Goal: Register for event/course

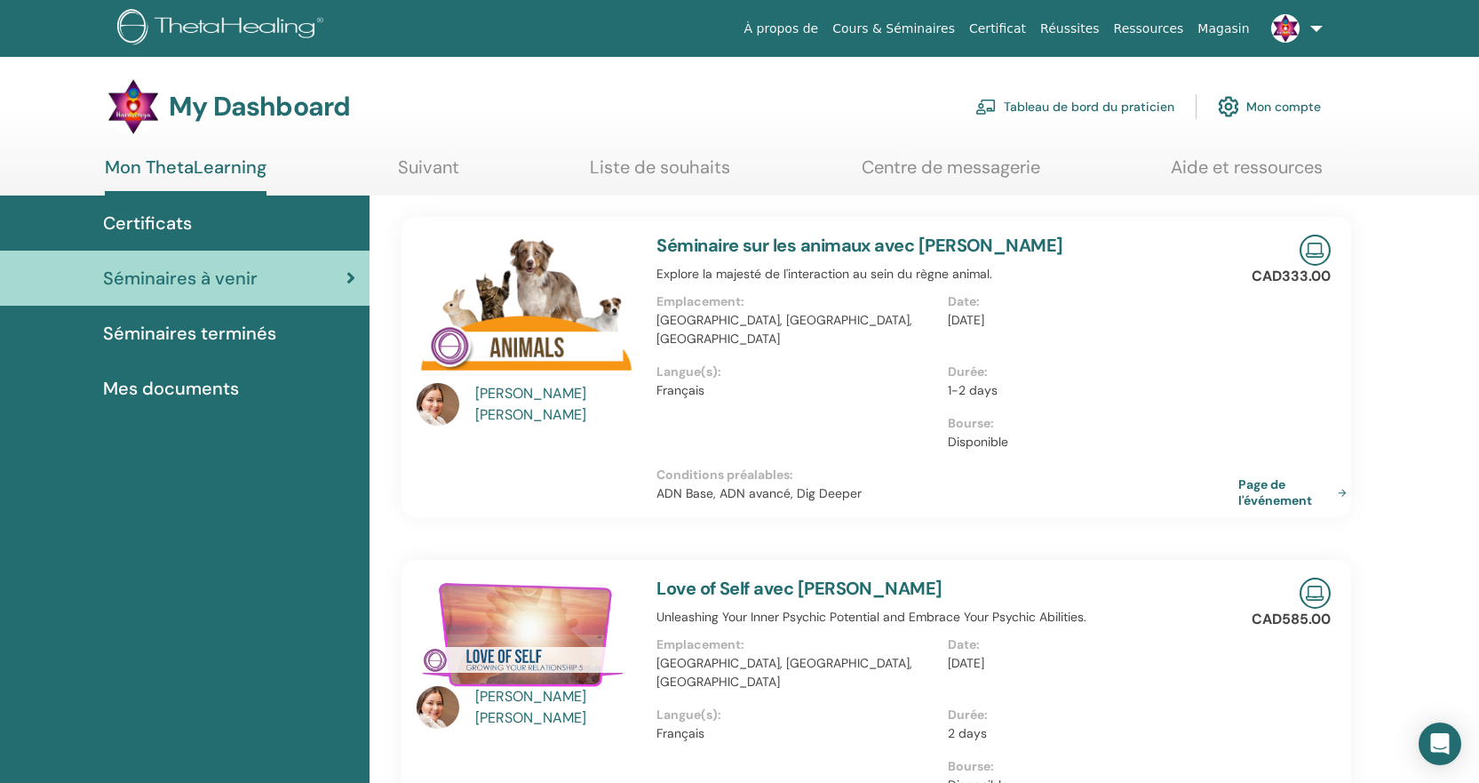
click at [933, 28] on link "Cours & Séminaires" at bounding box center [893, 28] width 137 height 33
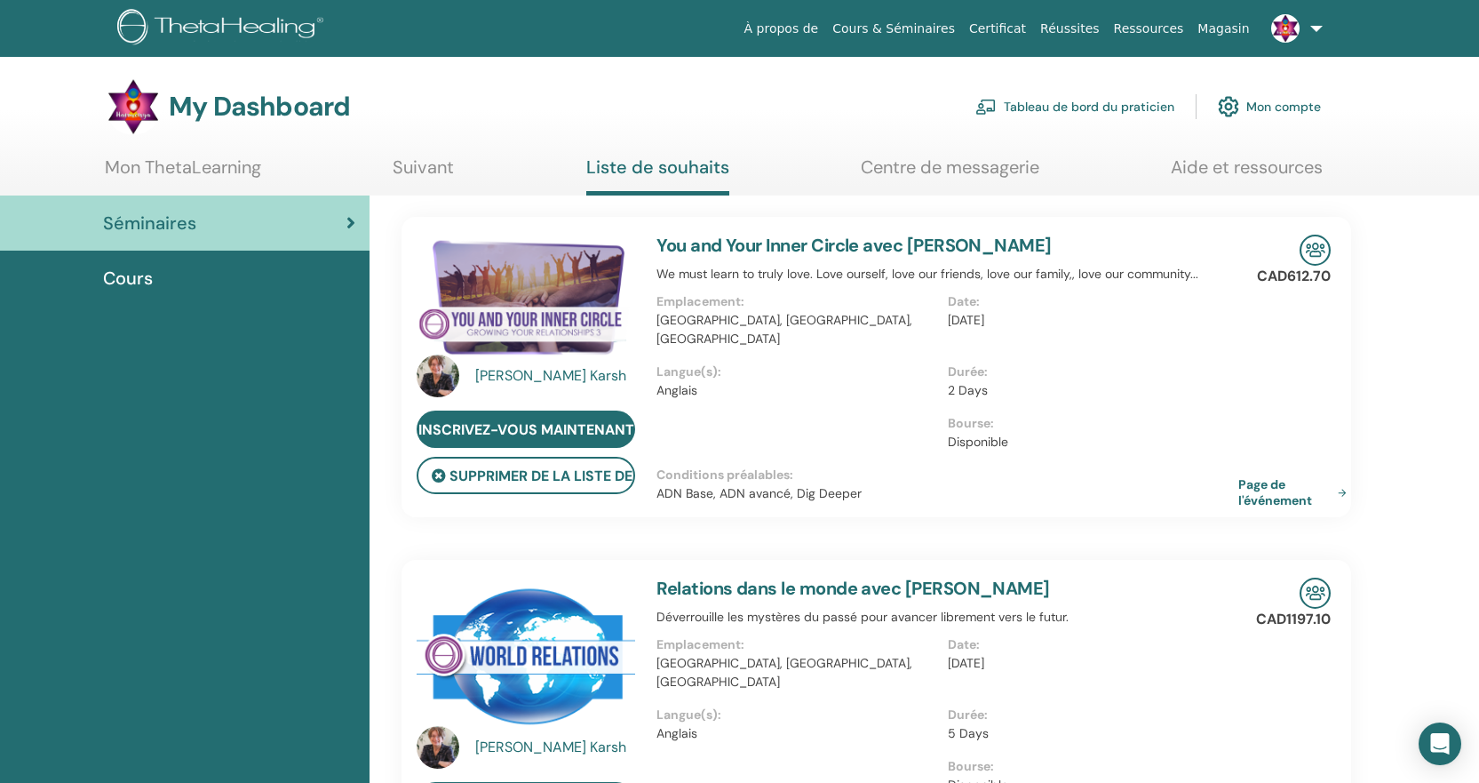
click at [148, 215] on span "Séminaires" at bounding box center [149, 223] width 93 height 27
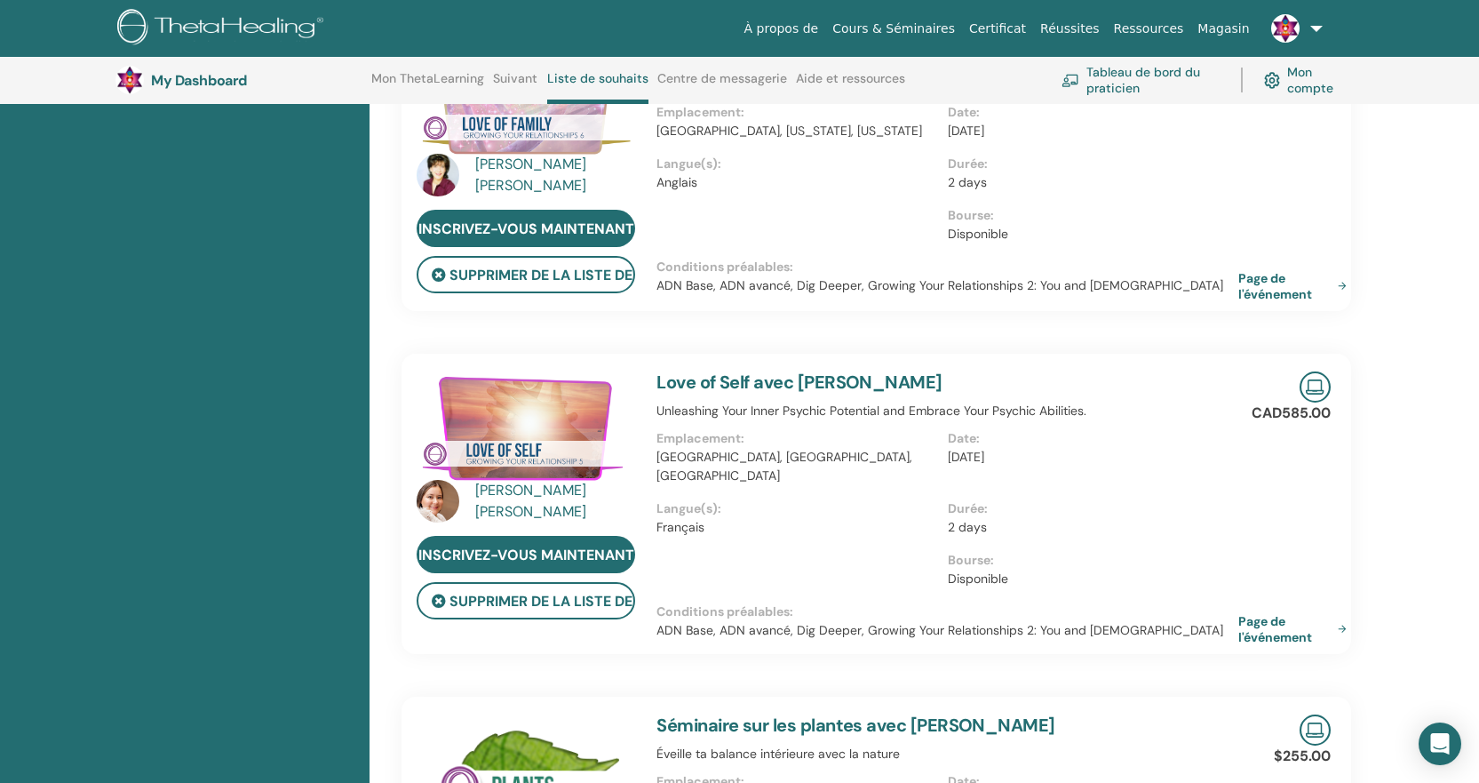
scroll to position [2746, 0]
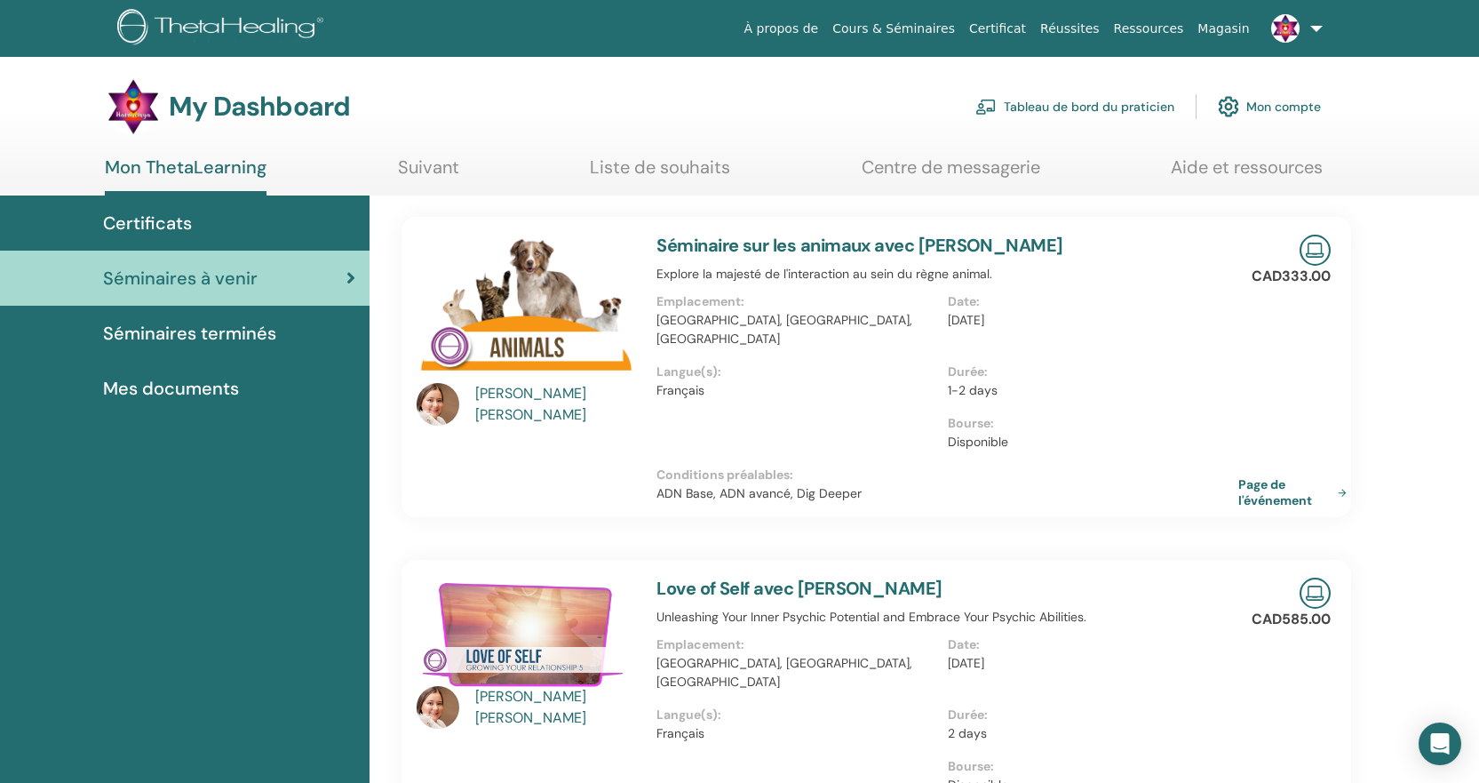
click at [240, 325] on span "Séminaires terminés" at bounding box center [189, 333] width 173 height 27
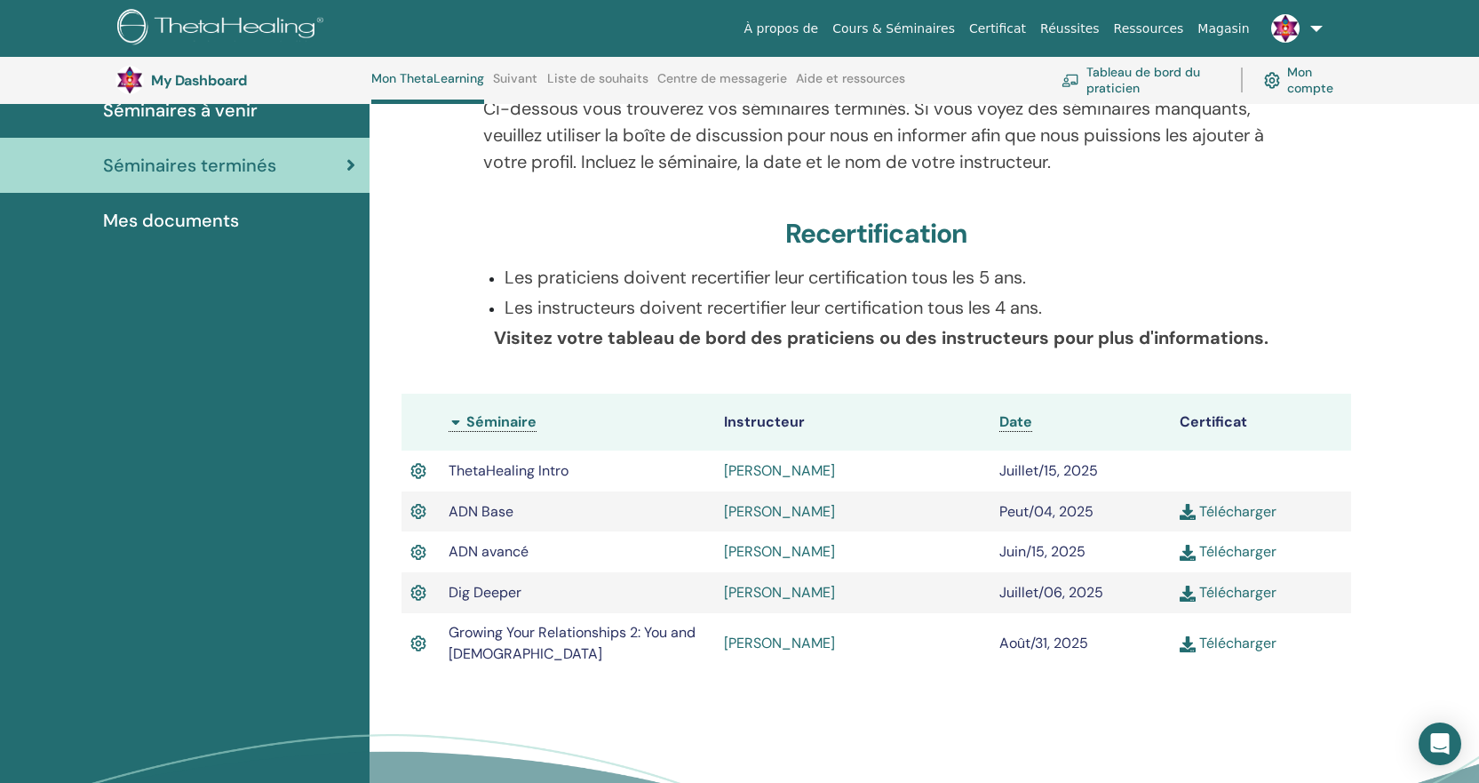
scroll to position [333, 0]
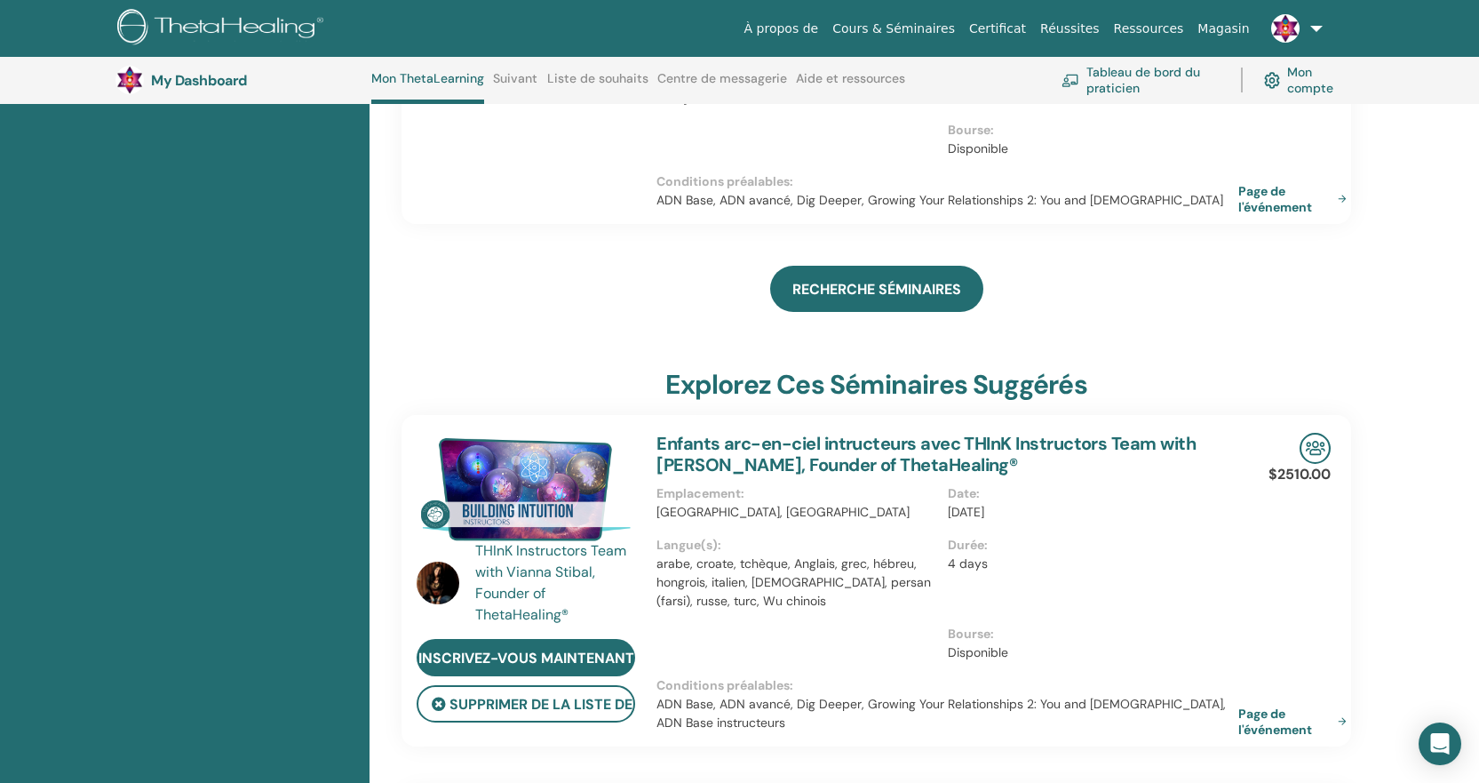
scroll to position [690, 0]
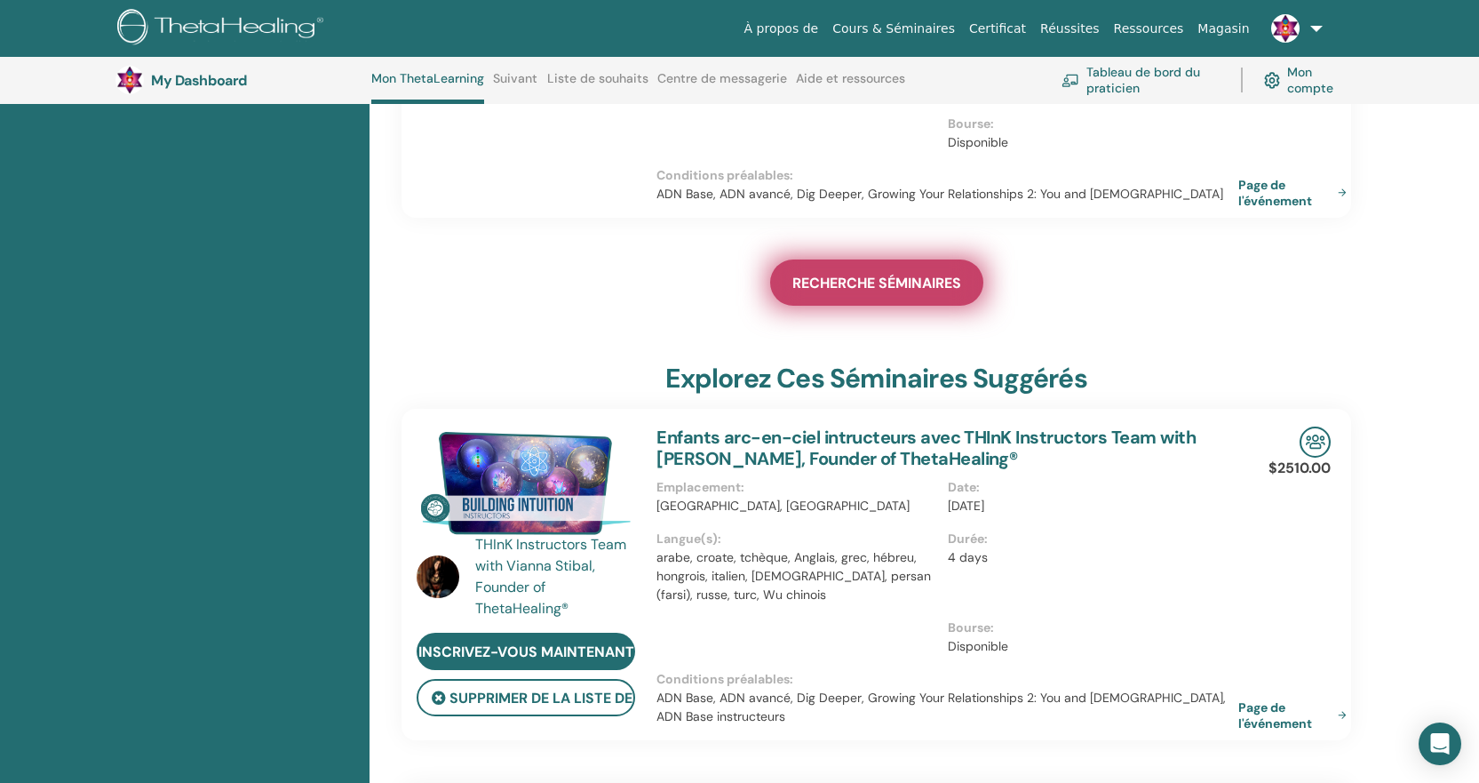
click at [885, 274] on span "RECHERCHE SÉMINAIRES" at bounding box center [877, 283] width 169 height 19
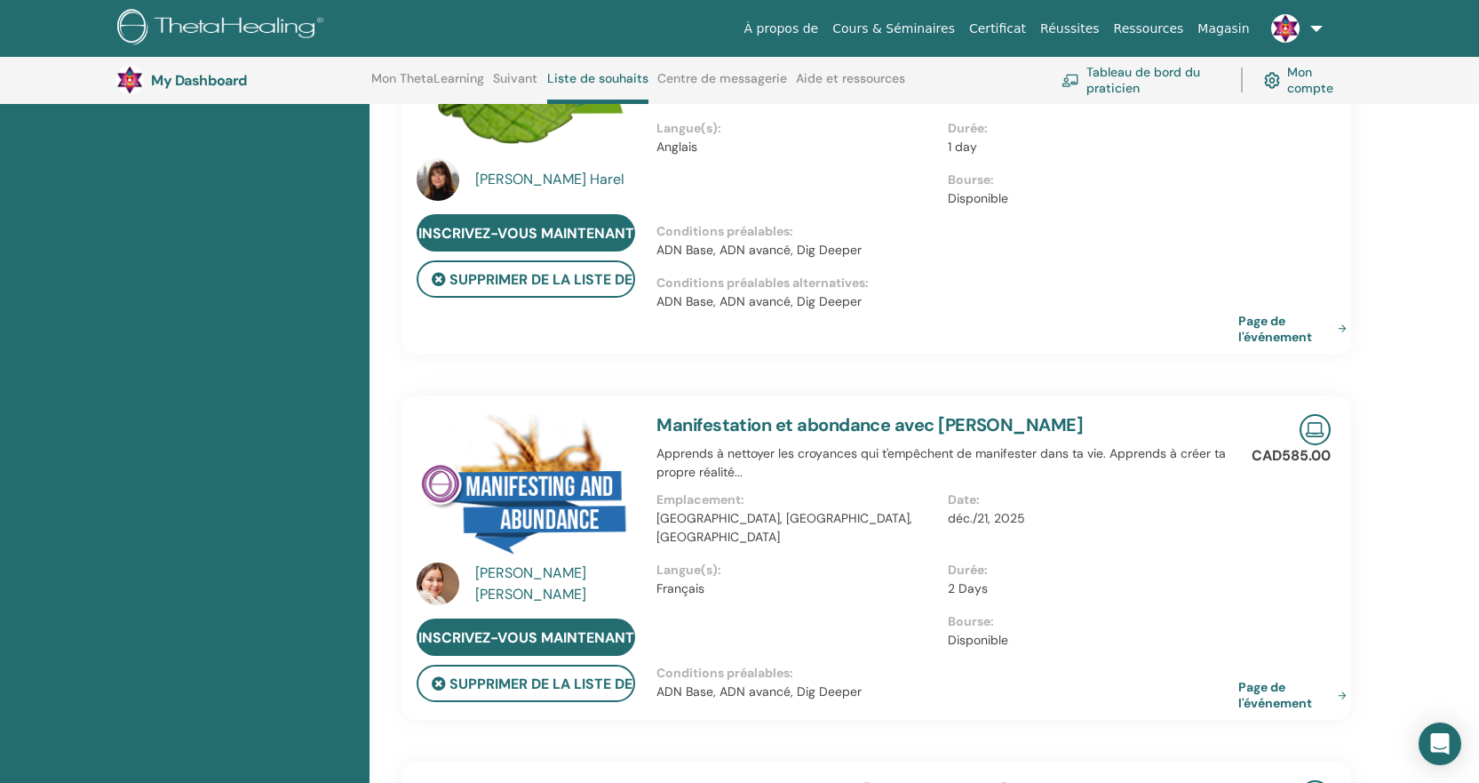
scroll to position [3952, 0]
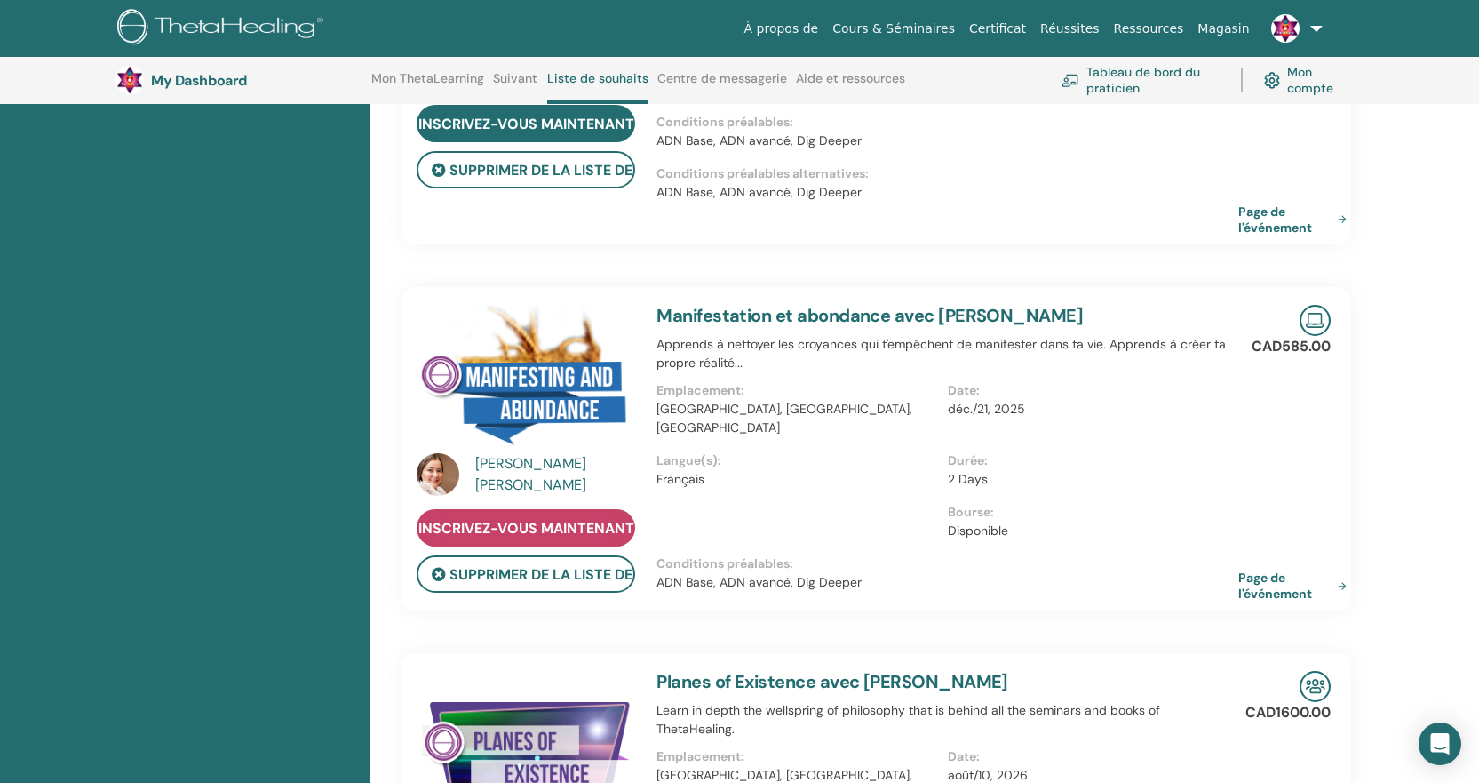
click at [513, 519] on span "Inscrivez-vous maintenant" at bounding box center [527, 528] width 216 height 19
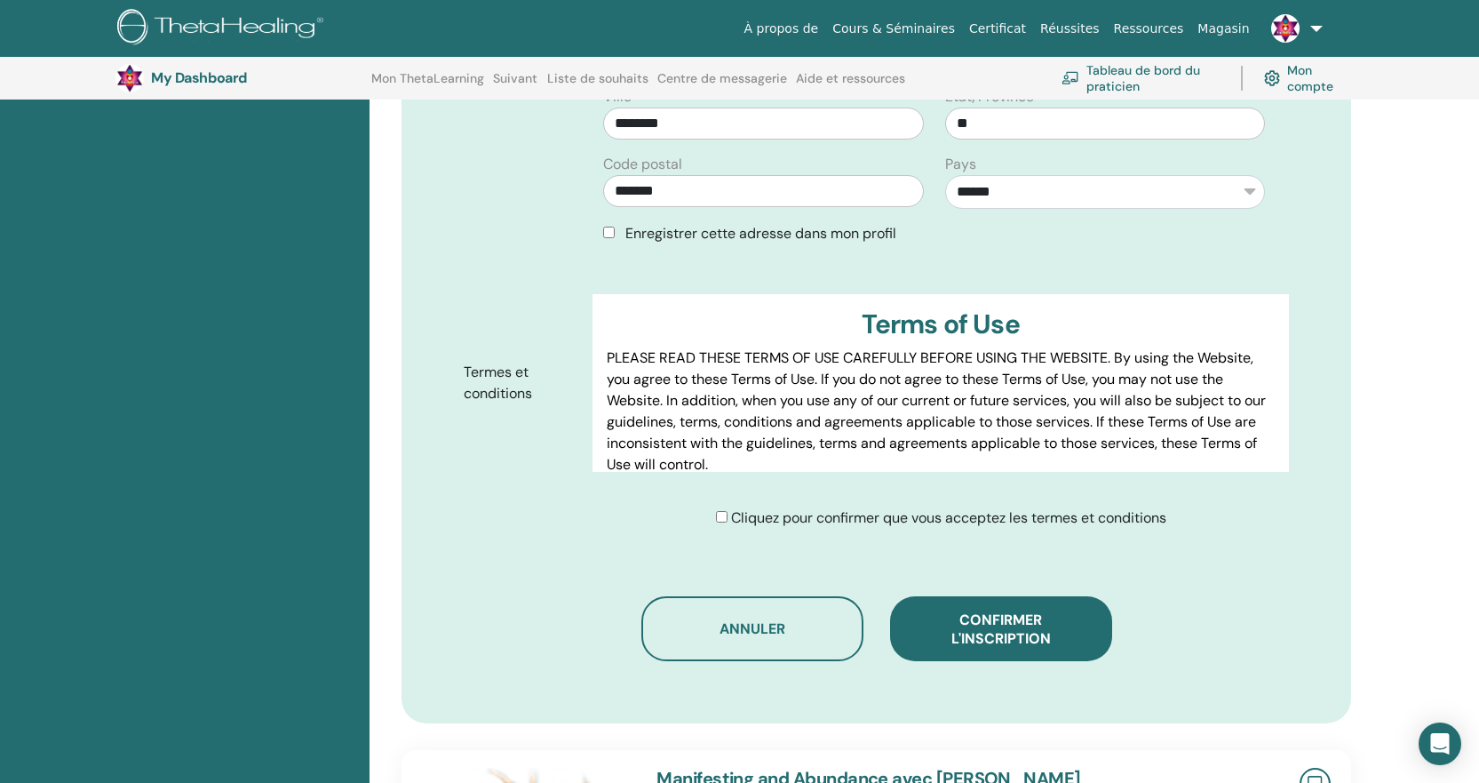
scroll to position [770, 0]
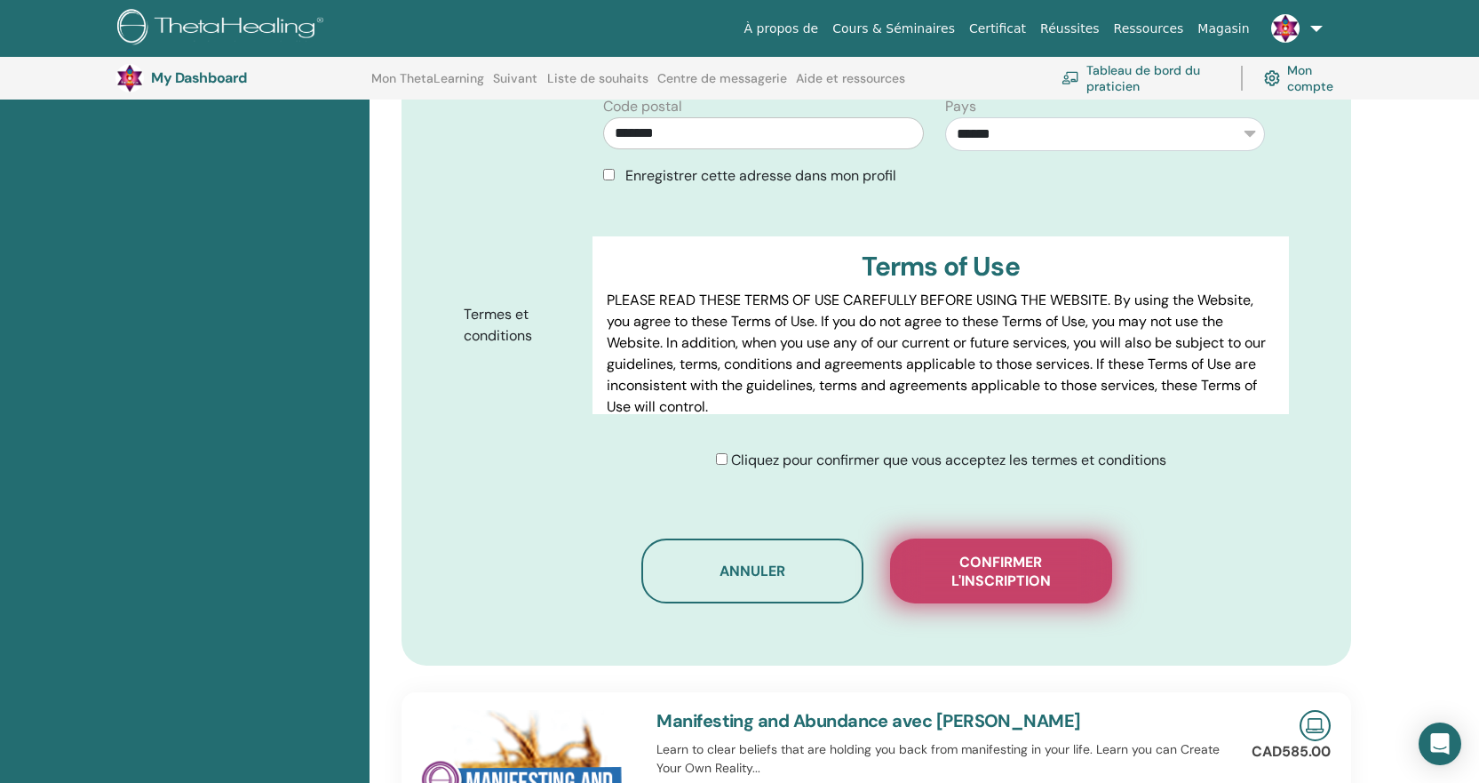
click at [1010, 567] on span "Confirmer l'inscription" at bounding box center [1002, 571] width 178 height 37
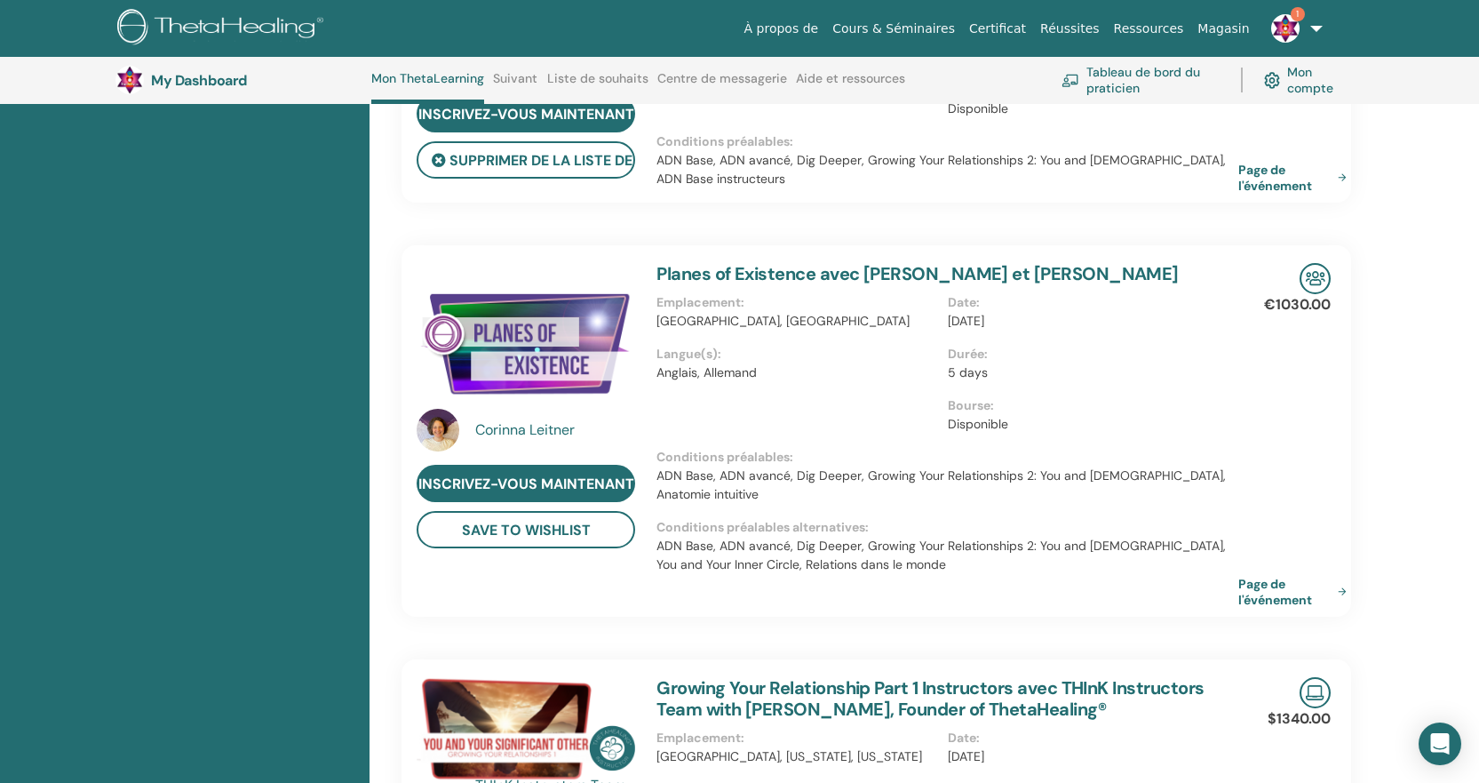
scroll to position [1703, 0]
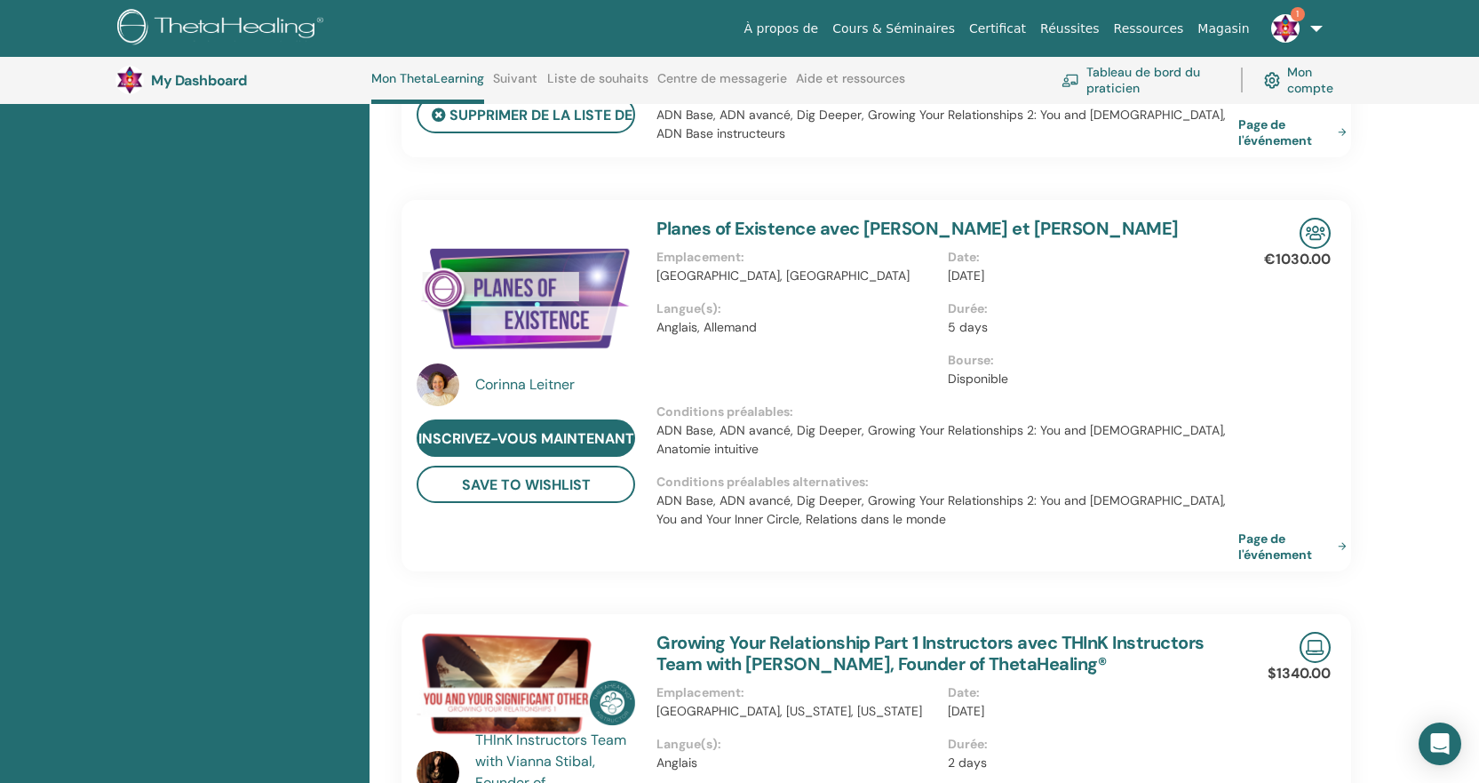
click at [1292, 27] on img at bounding box center [1286, 28] width 28 height 28
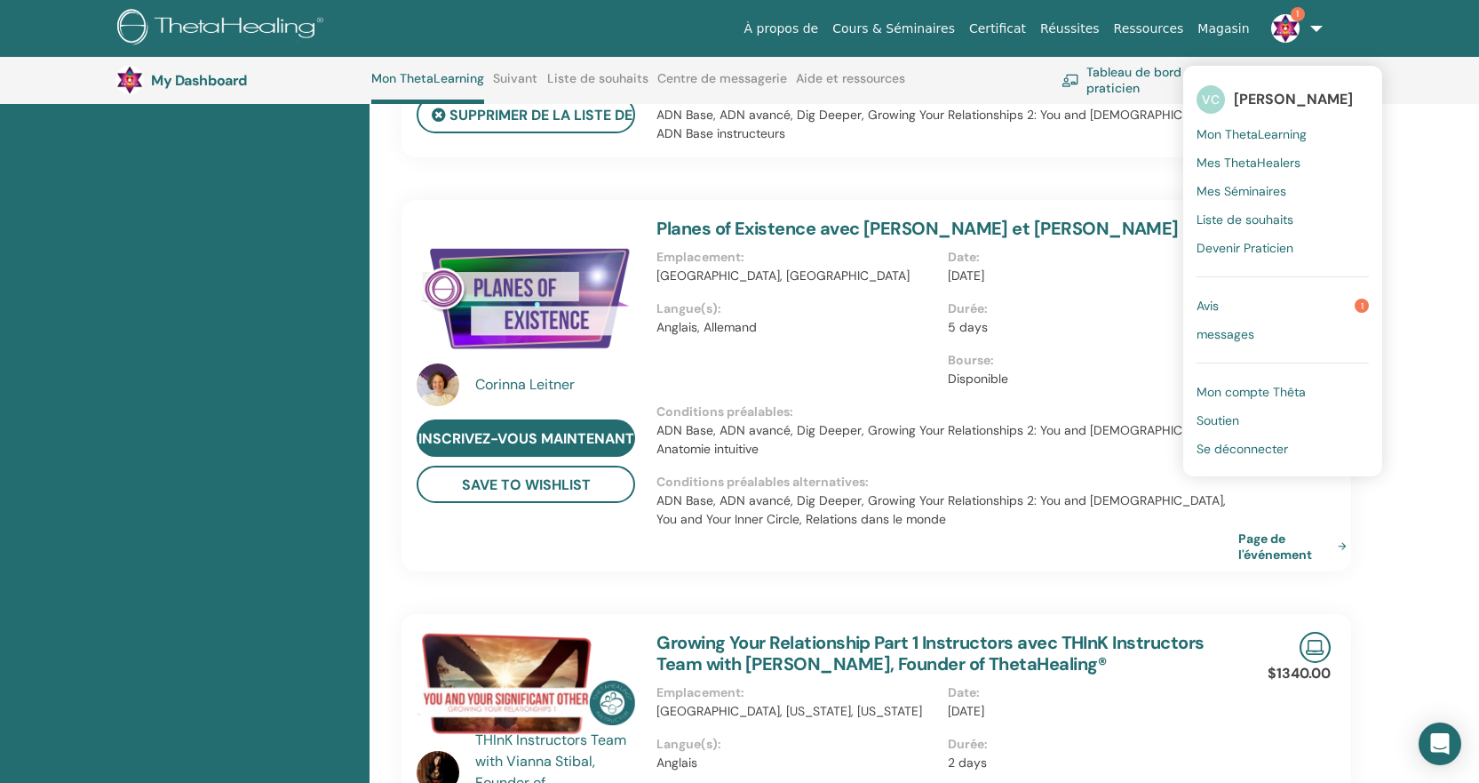
click at [1282, 214] on span "Liste de souhaits" at bounding box center [1245, 219] width 97 height 16
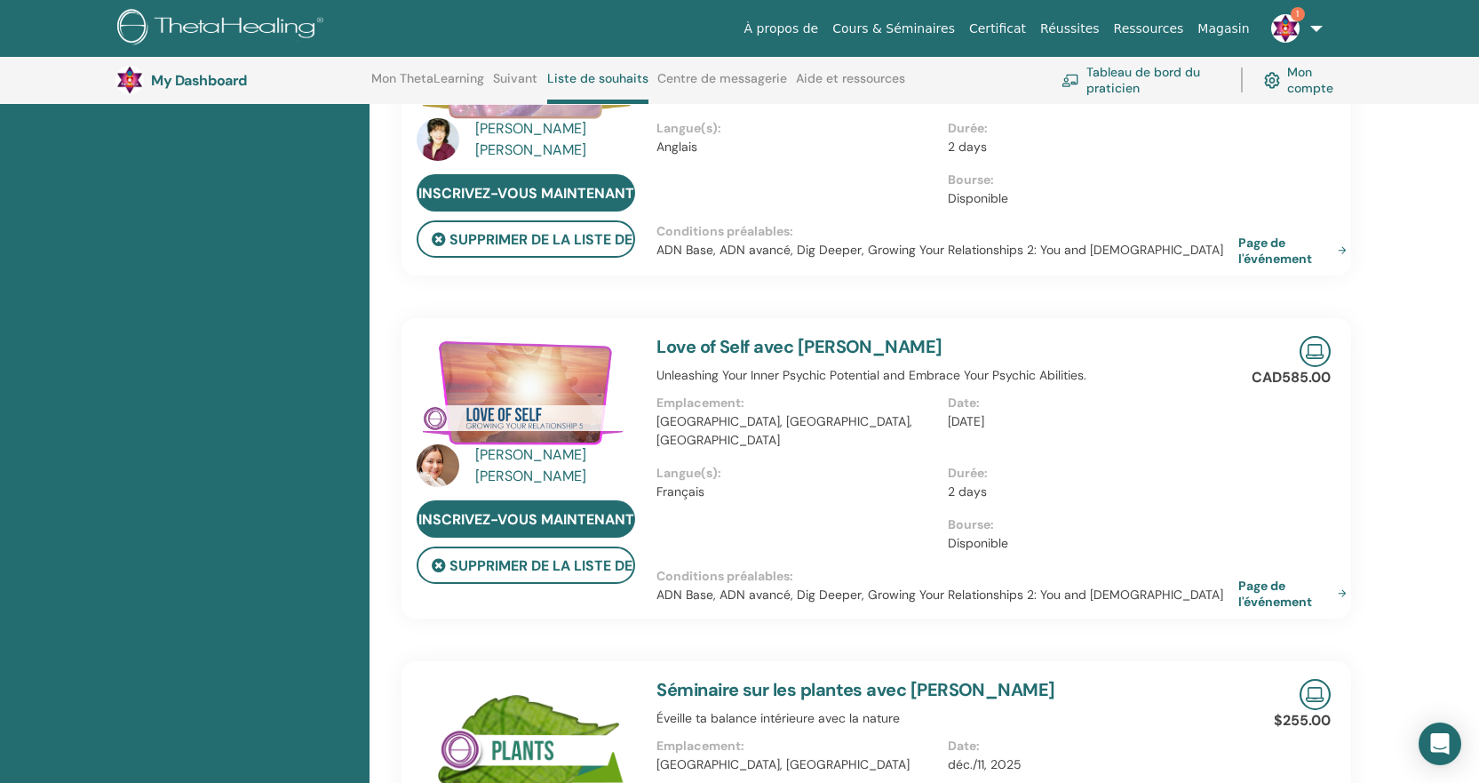
scroll to position [3202, 0]
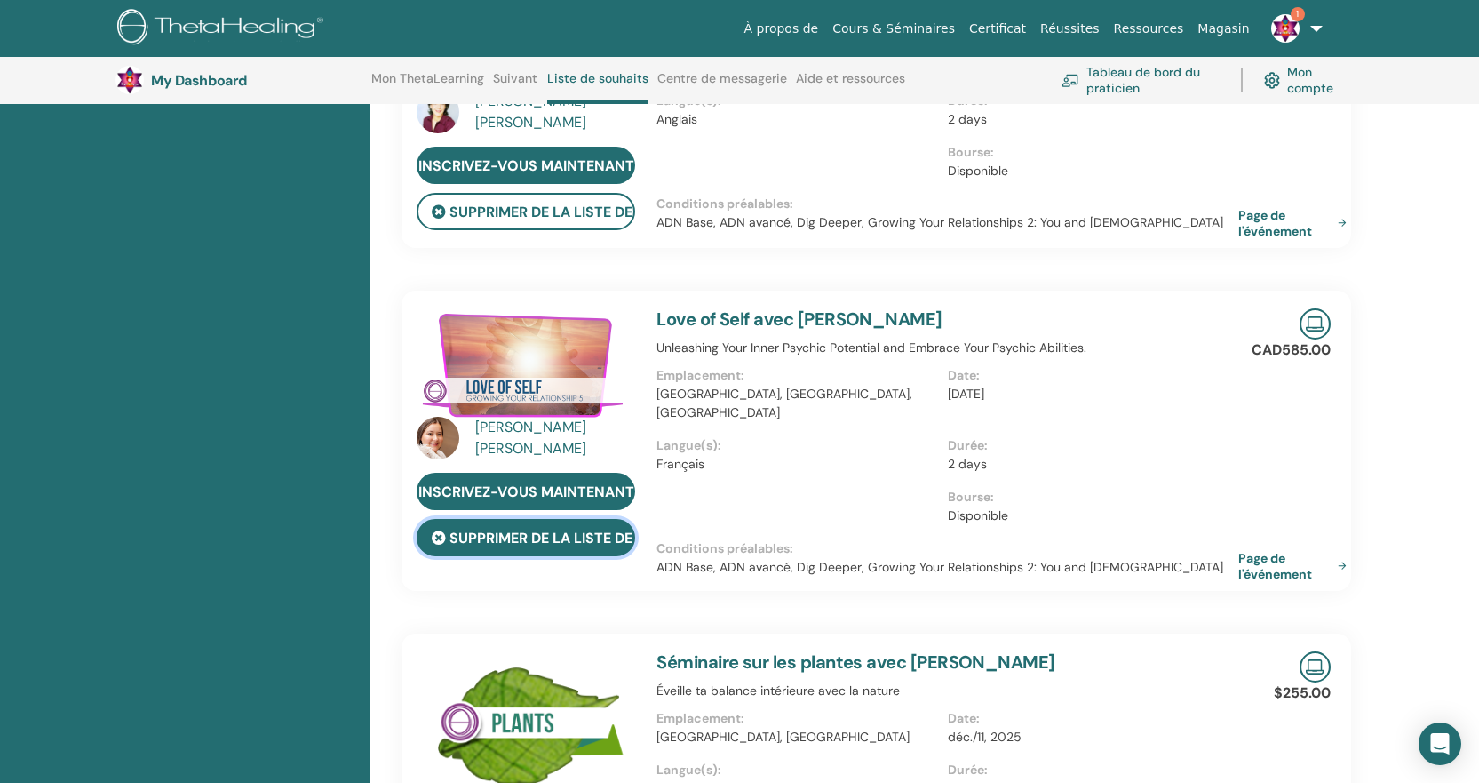
click at [538, 519] on button "Supprimer de la liste de souhaits" at bounding box center [526, 537] width 219 height 37
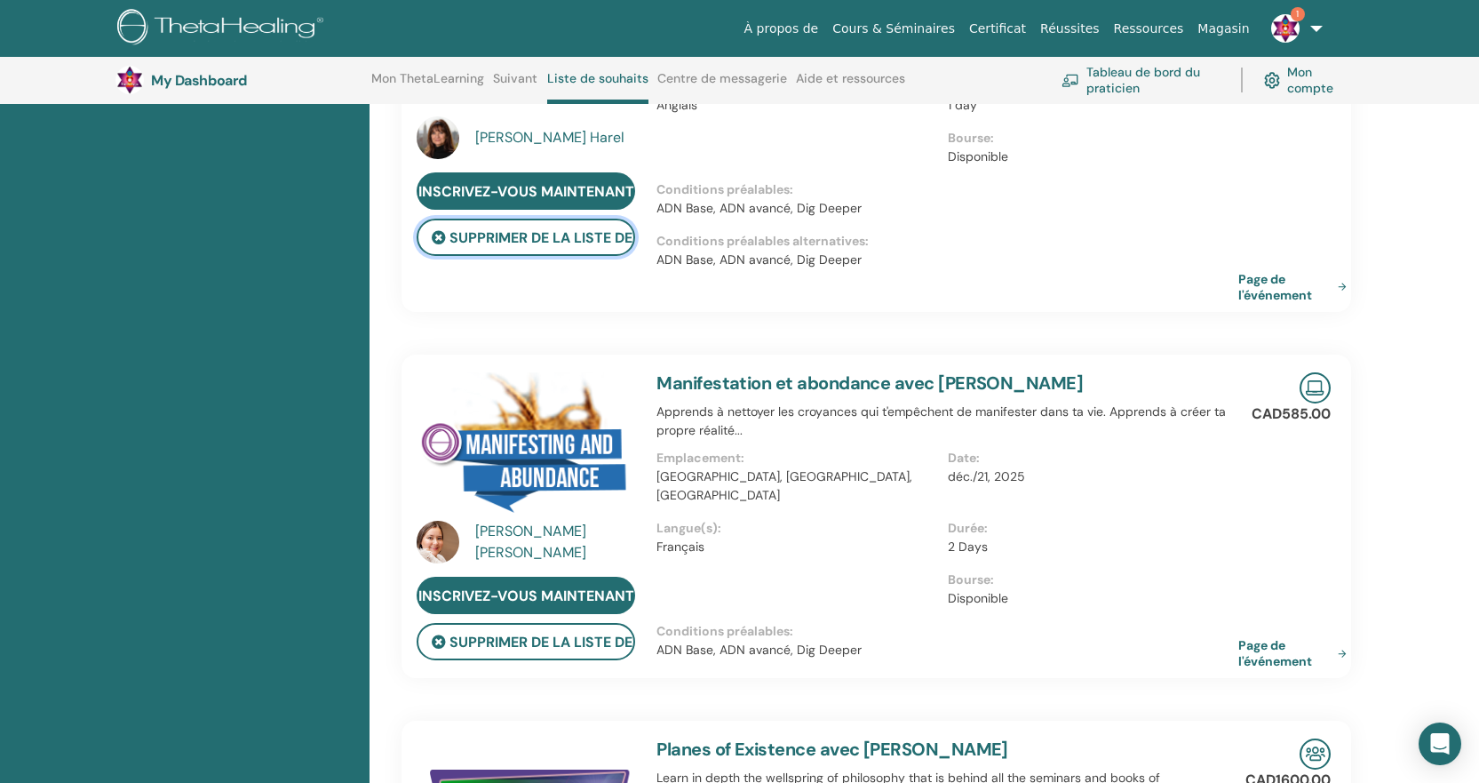
scroll to position [3717, 0]
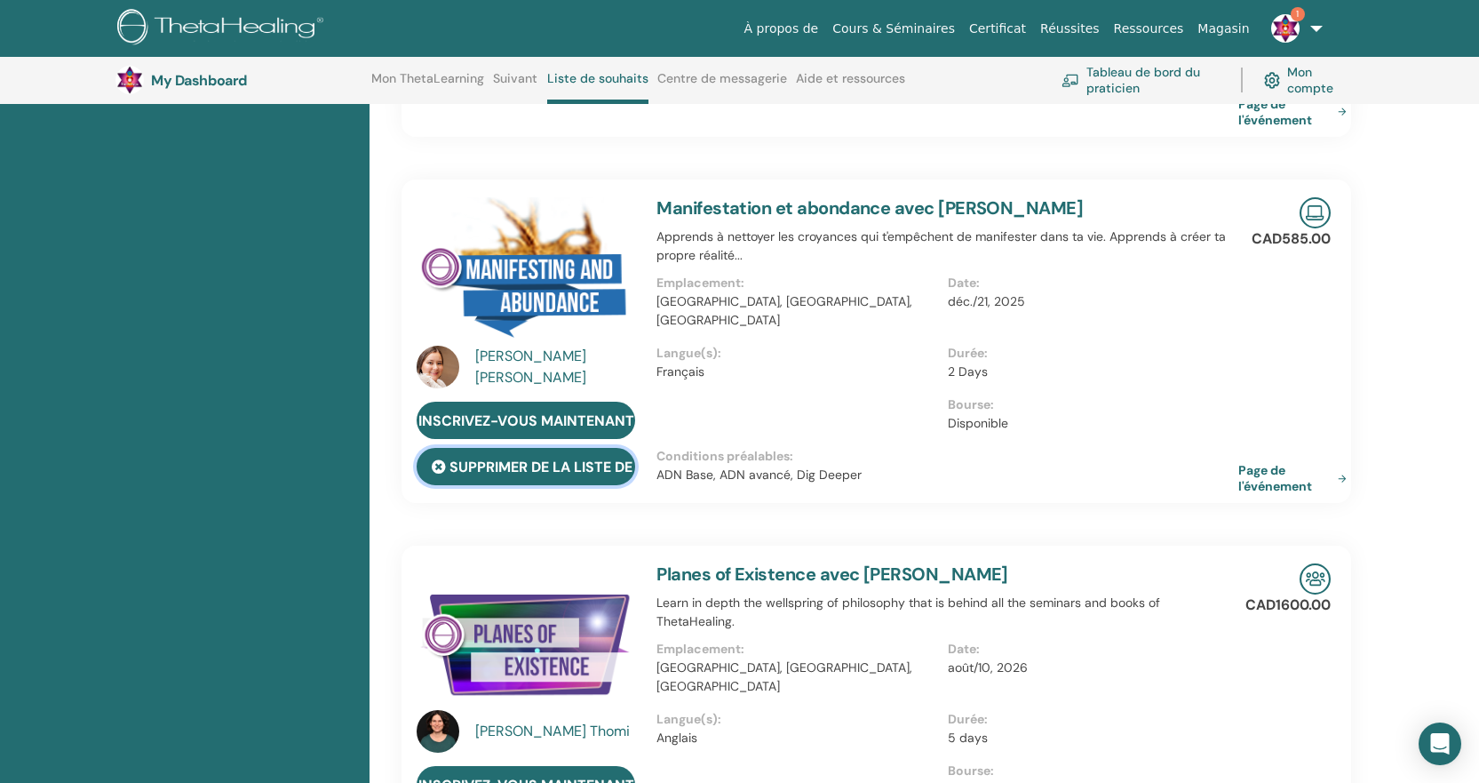
click at [511, 448] on button "Supprimer de la liste de souhaits" at bounding box center [526, 466] width 219 height 37
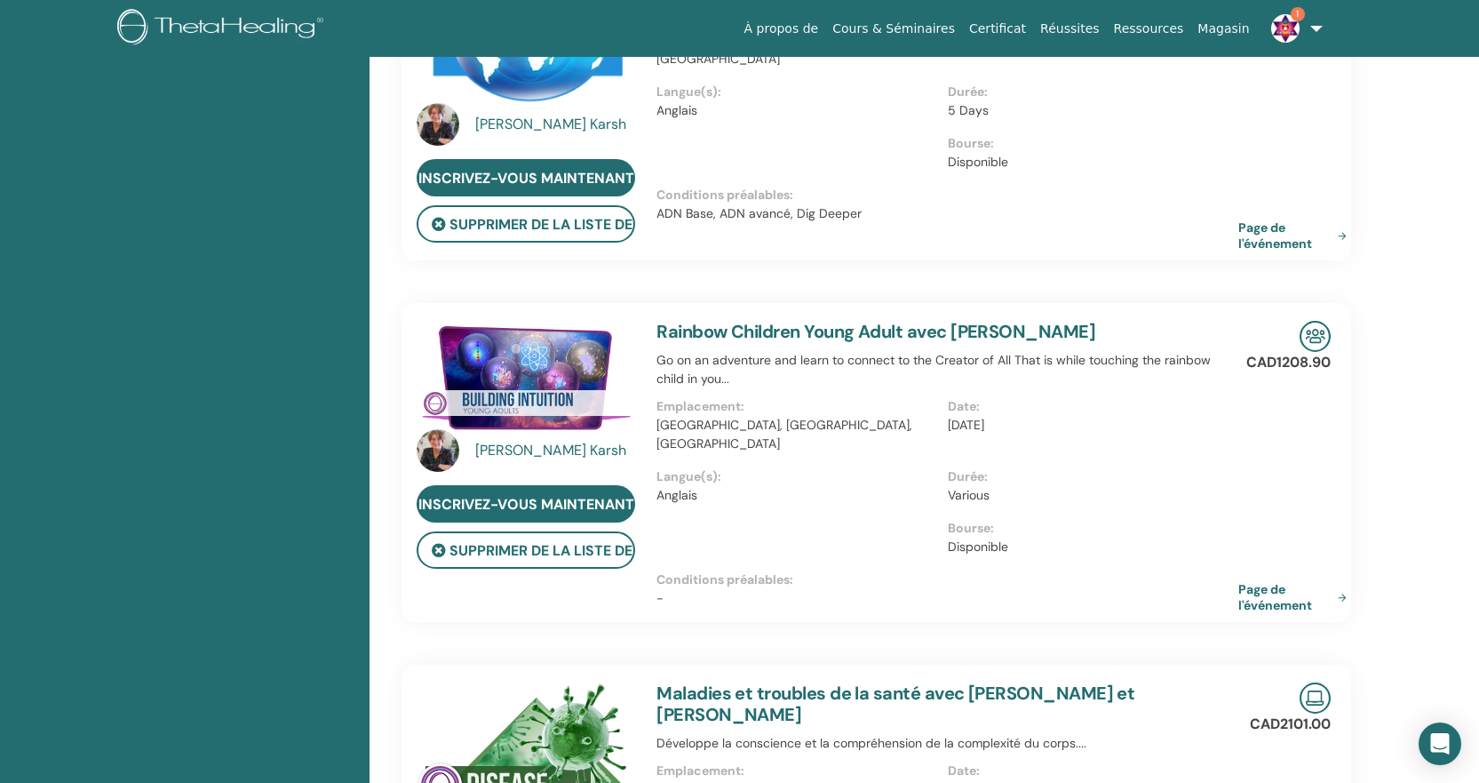
scroll to position [0, 0]
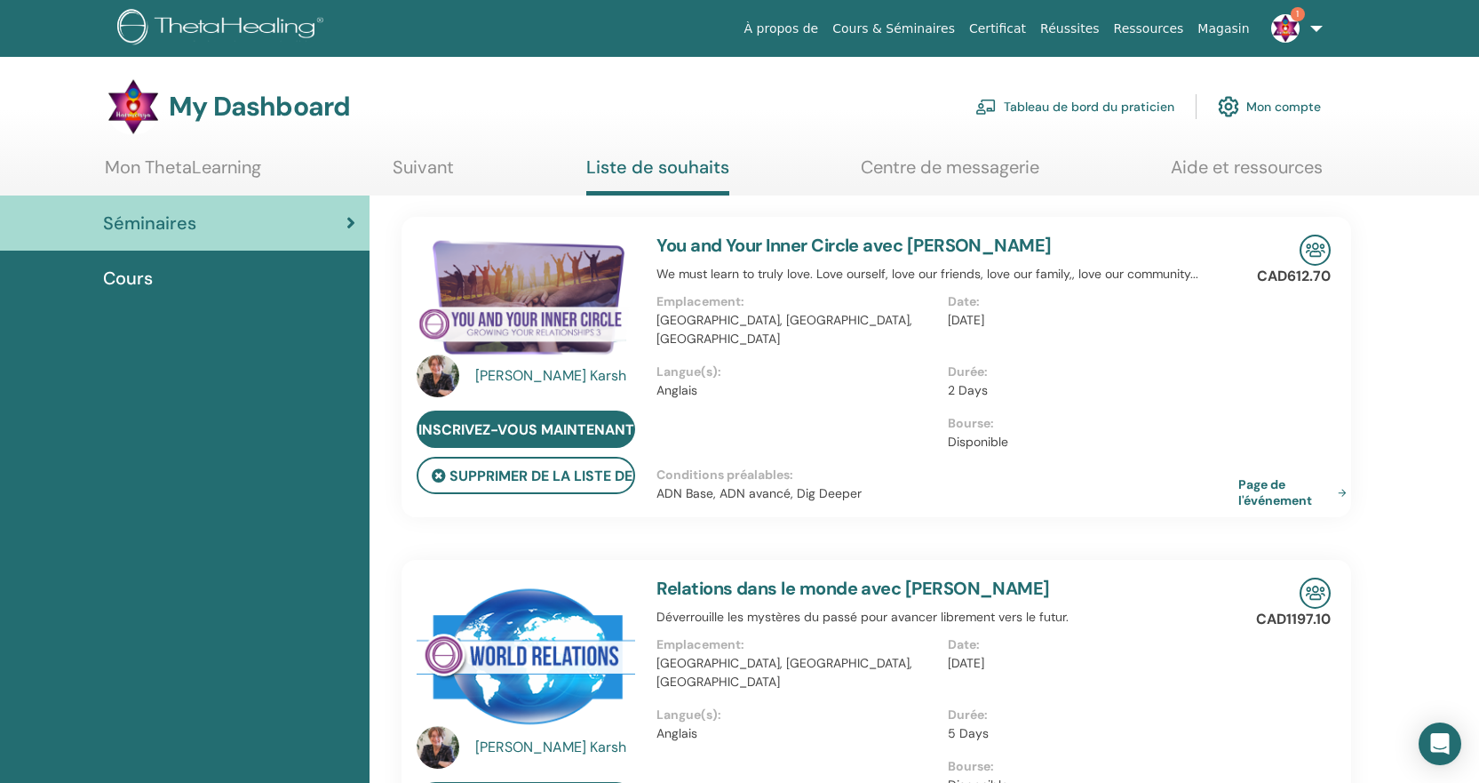
click at [148, 226] on span "Séminaires" at bounding box center [149, 223] width 93 height 27
click at [1290, 17] on img at bounding box center [1286, 28] width 28 height 28
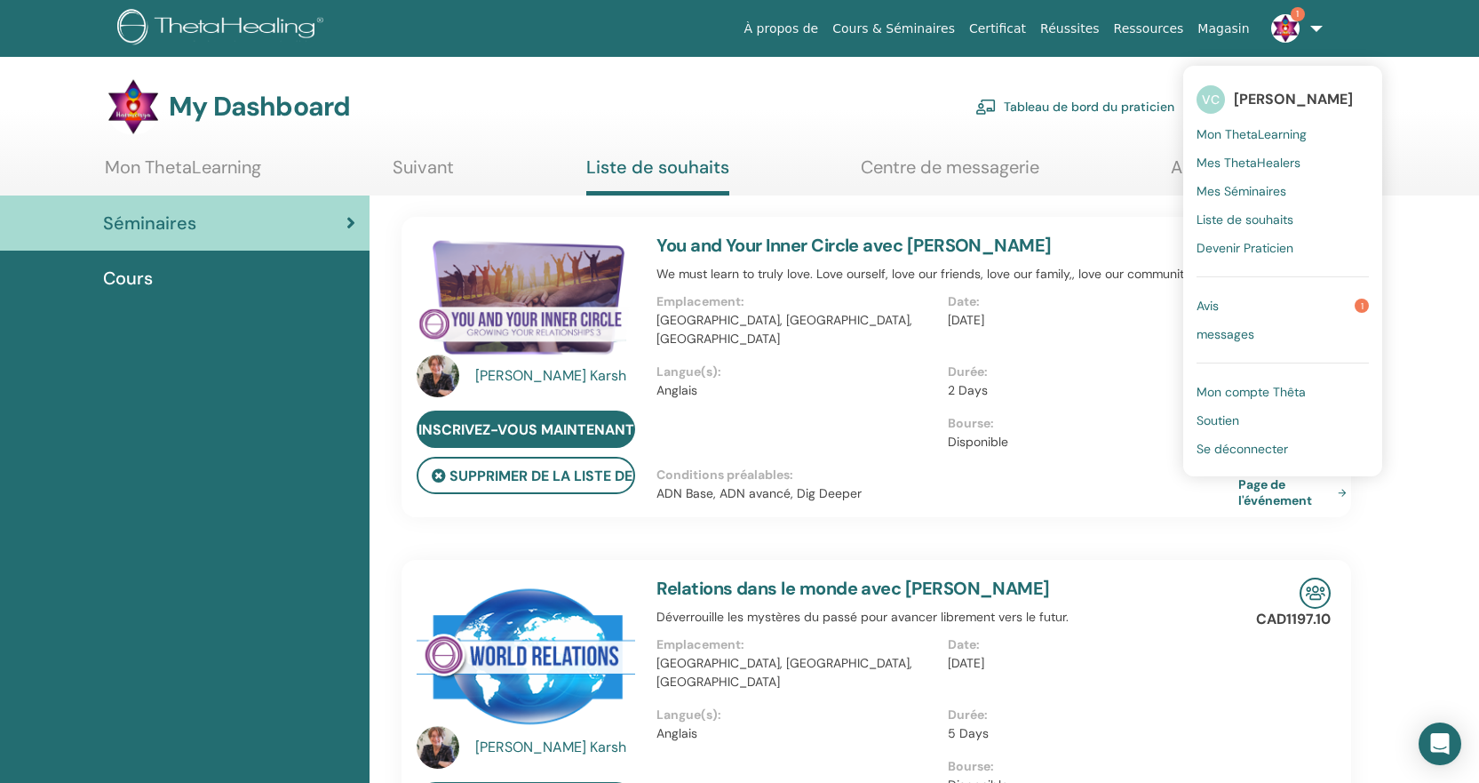
click at [1214, 299] on span "Avis" at bounding box center [1208, 306] width 22 height 16
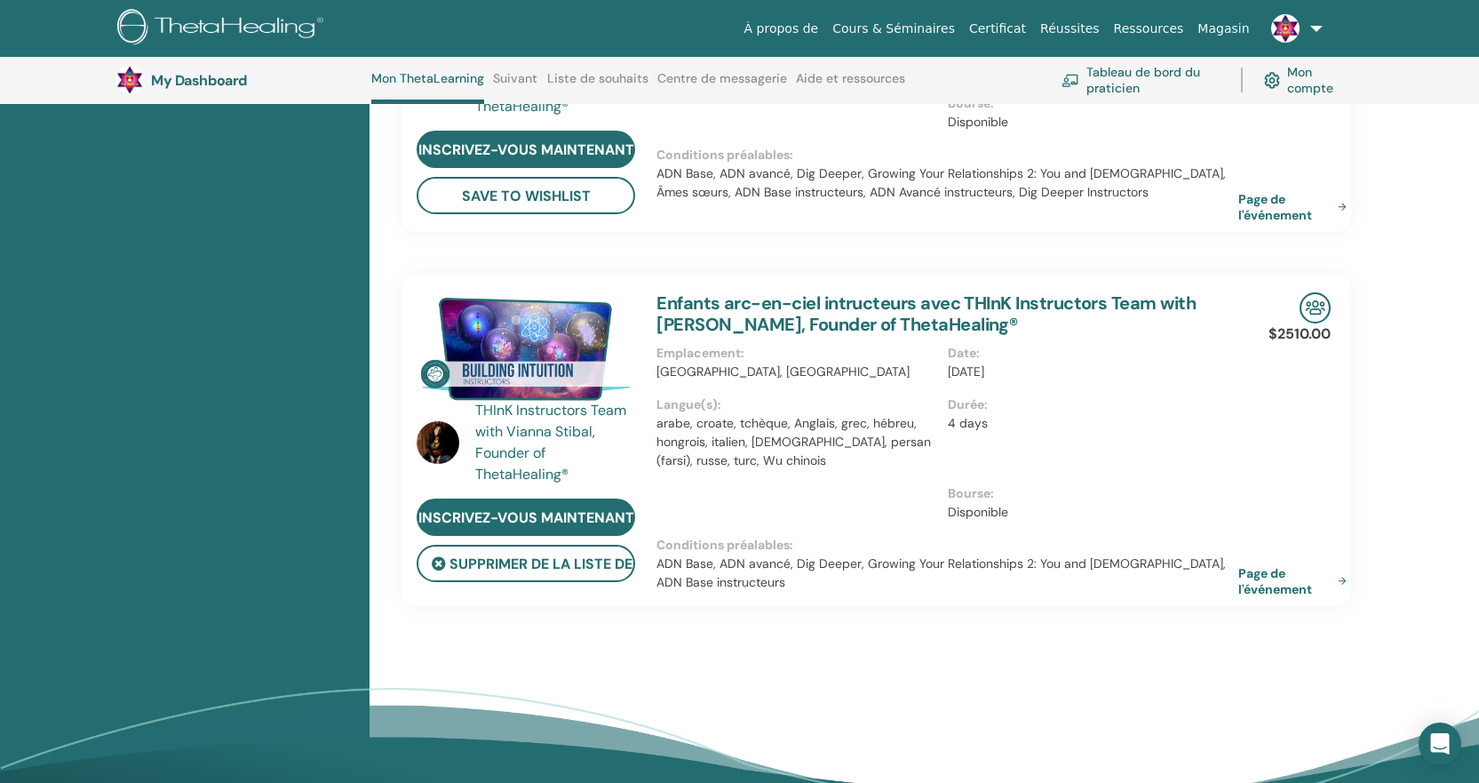
scroll to position [1947, 0]
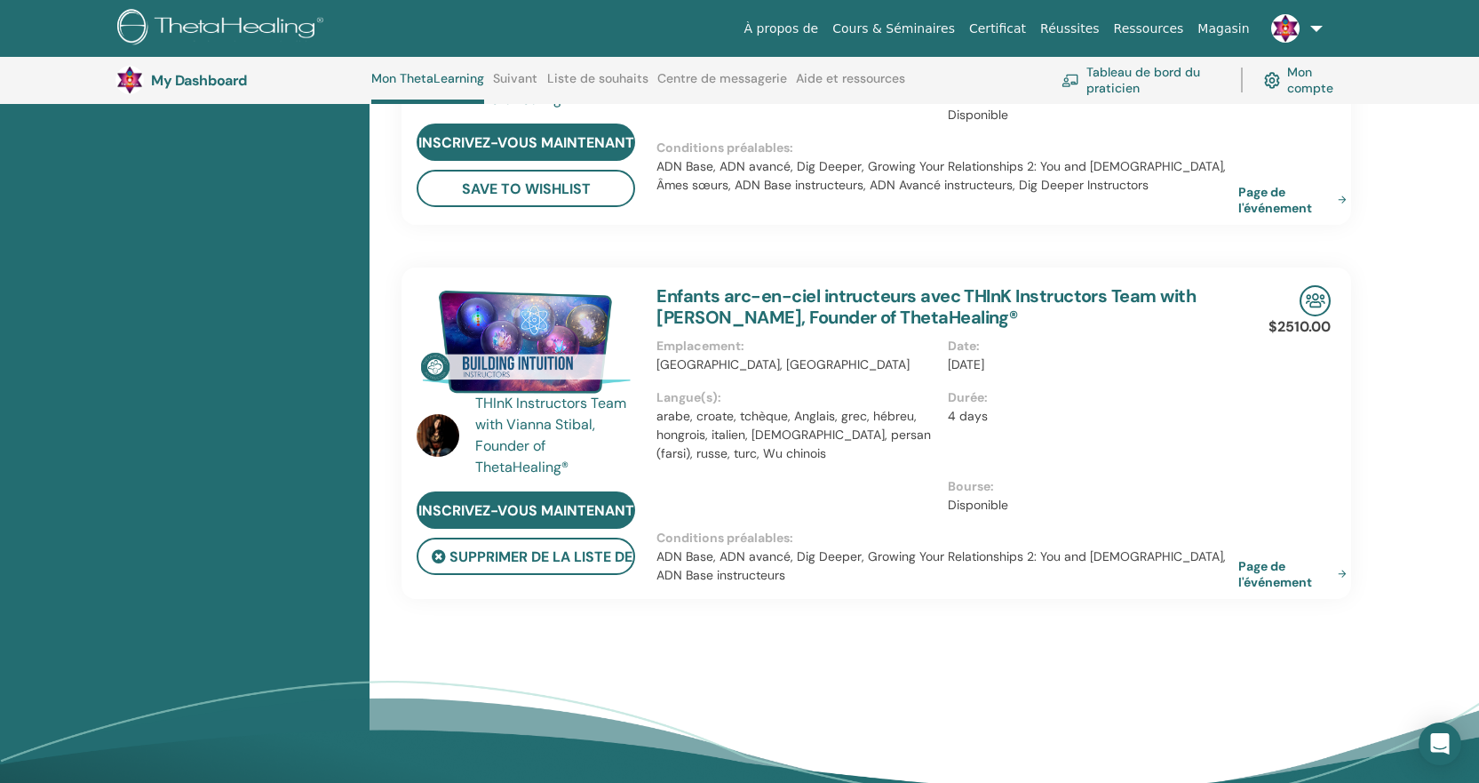
click at [510, 291] on img at bounding box center [526, 342] width 219 height 114
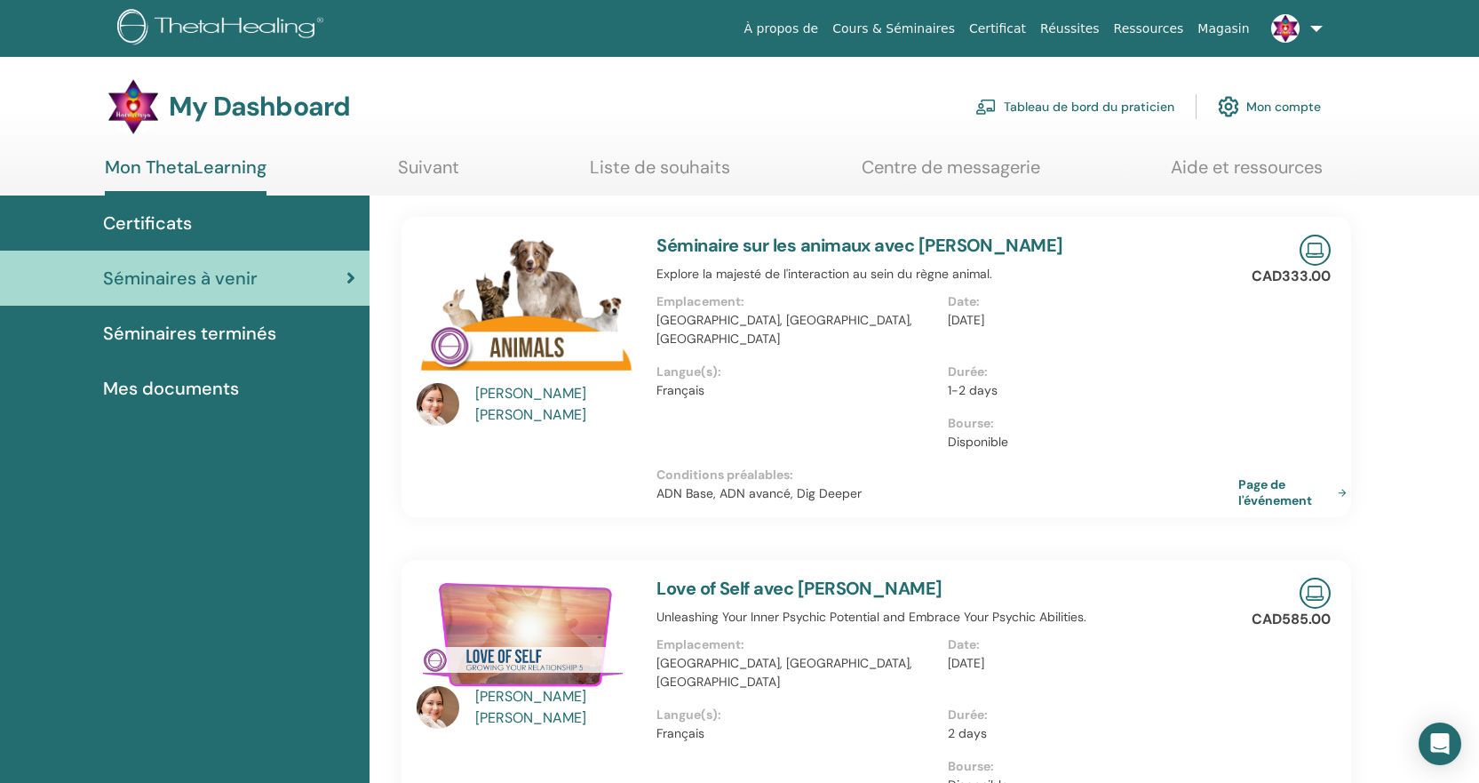
click at [937, 28] on link "Cours & Séminaires" at bounding box center [893, 28] width 137 height 33
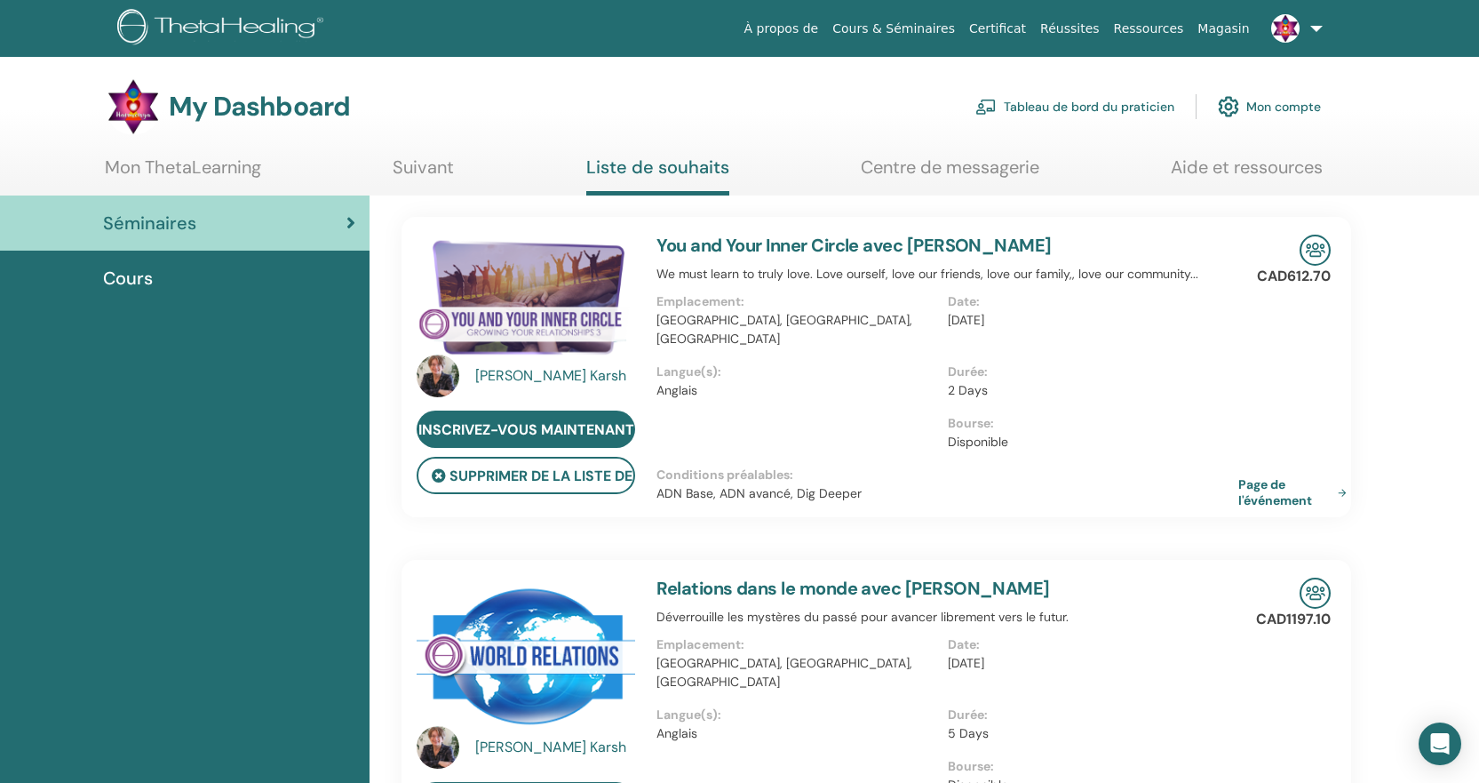
click at [187, 169] on link "Mon ThetaLearning" at bounding box center [183, 173] width 156 height 35
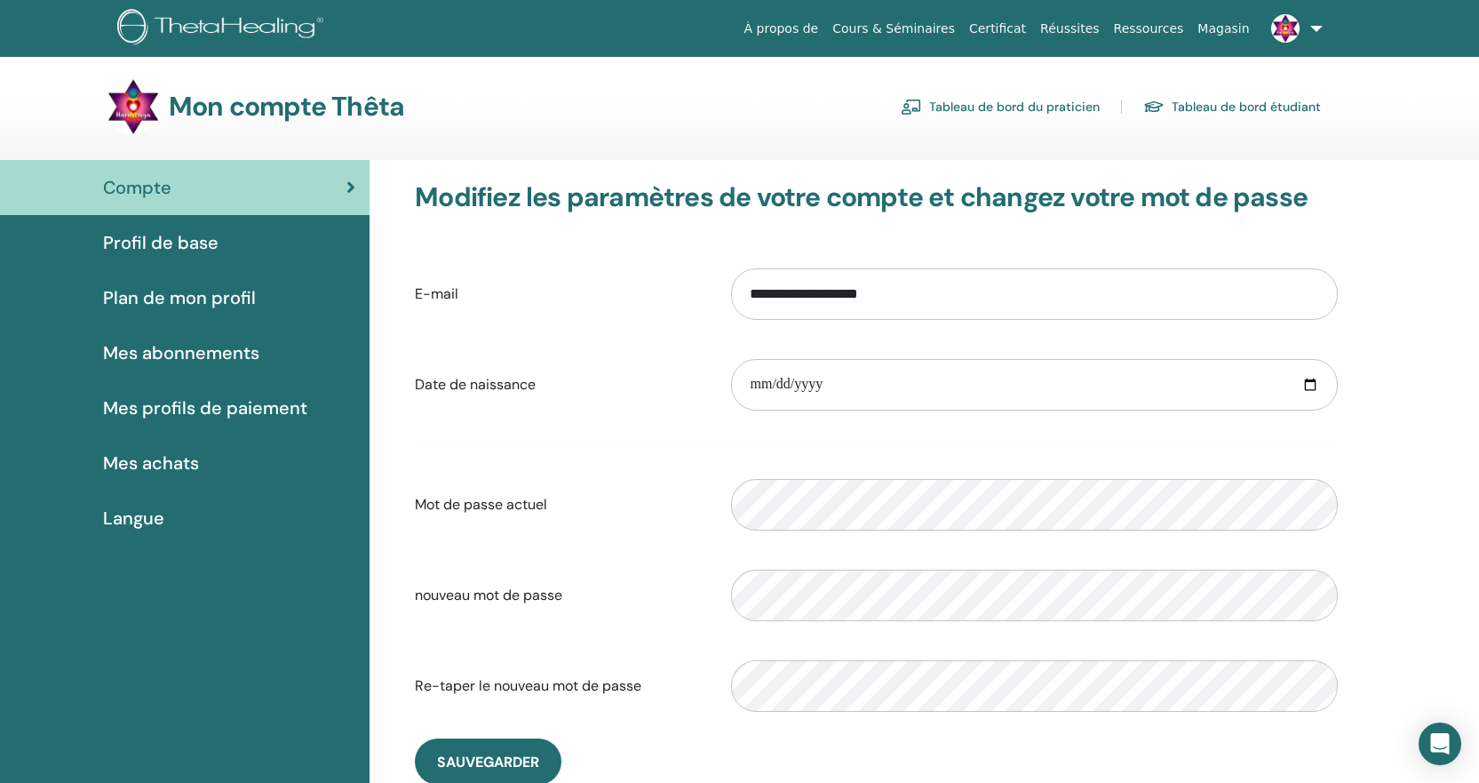
click at [222, 350] on span "Mes abonnements" at bounding box center [181, 352] width 156 height 27
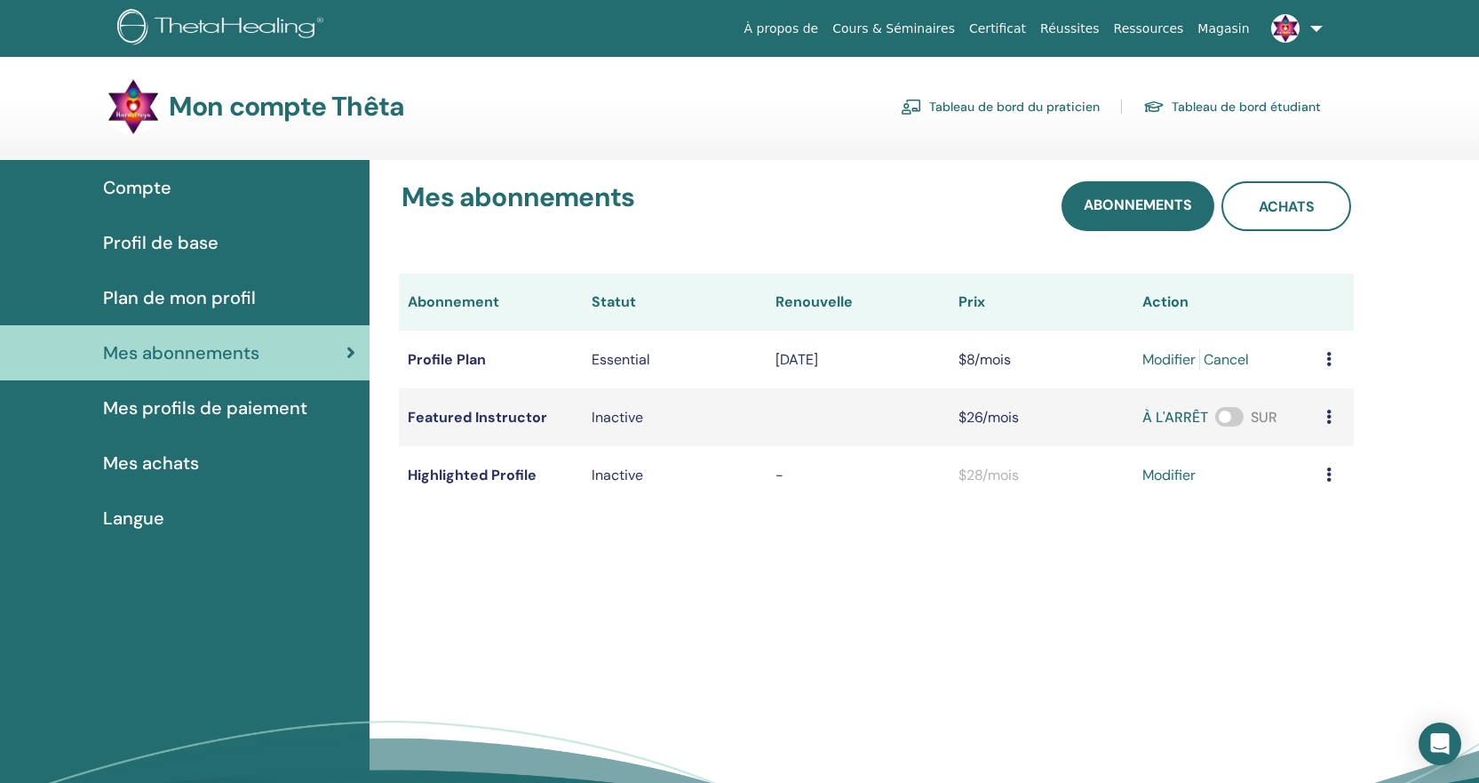
click at [1331, 359] on icon at bounding box center [1329, 359] width 5 height 14
click at [442, 360] on td "Profile Plan" at bounding box center [491, 360] width 184 height 58
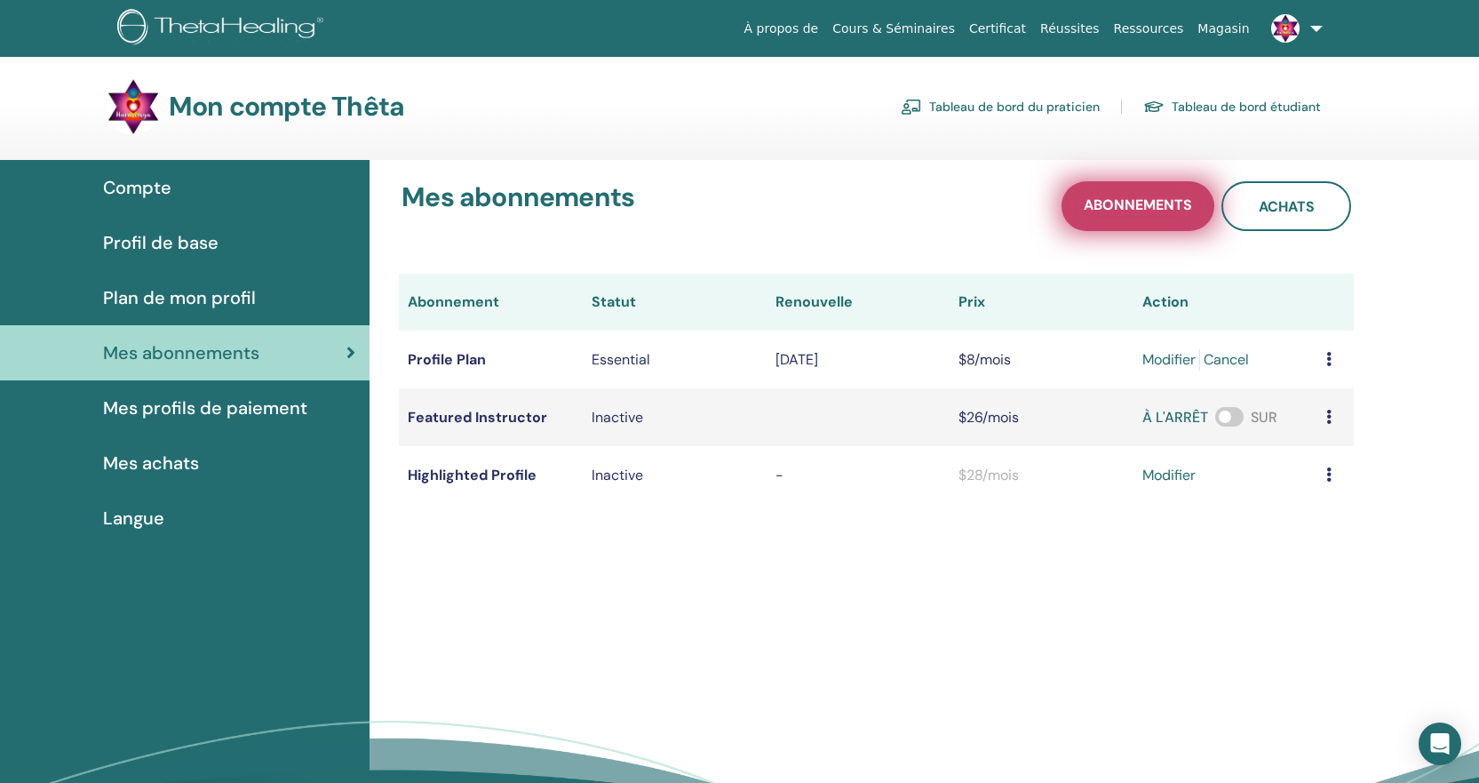
click at [1144, 199] on span "Abonnements" at bounding box center [1138, 206] width 108 height 22
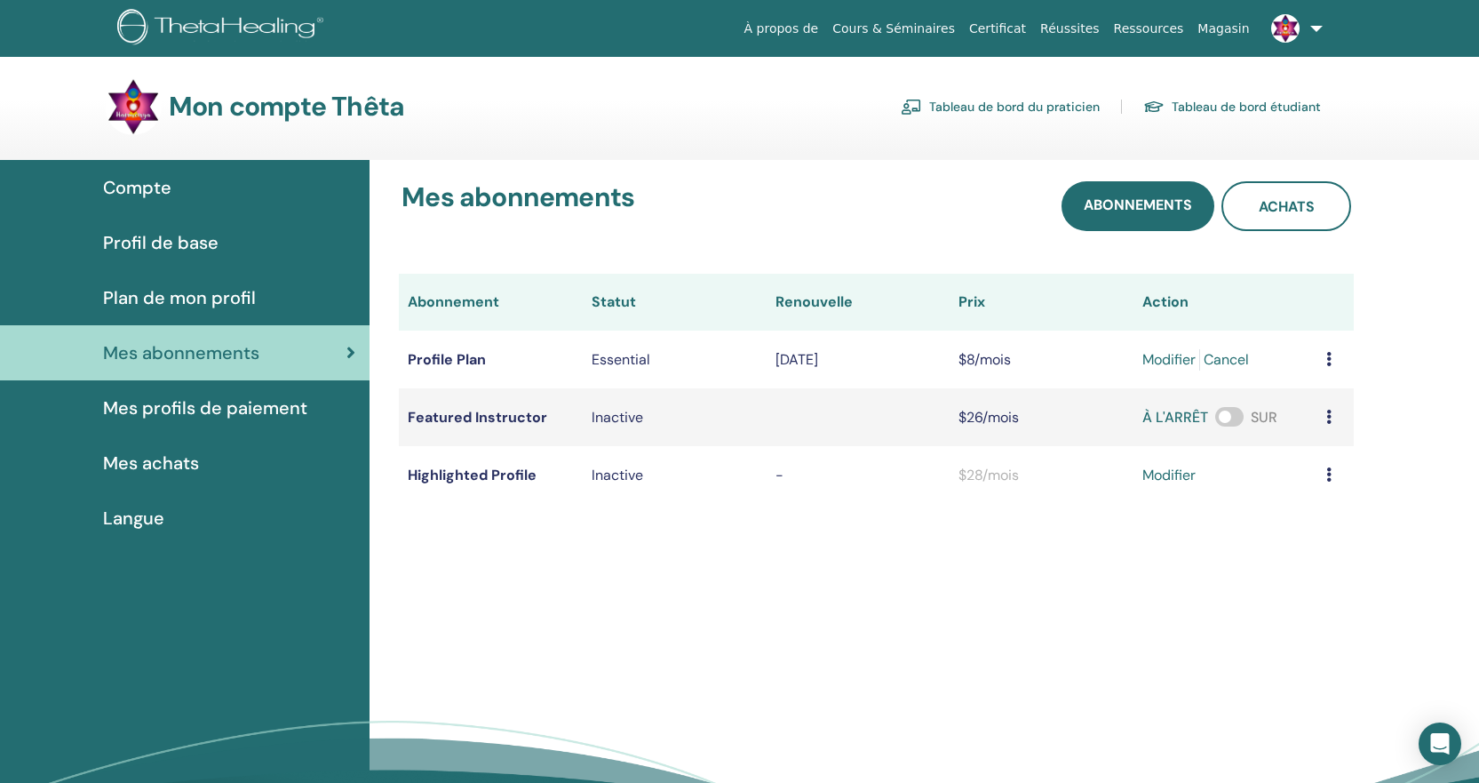
click at [158, 456] on span "Mes achats" at bounding box center [151, 463] width 96 height 27
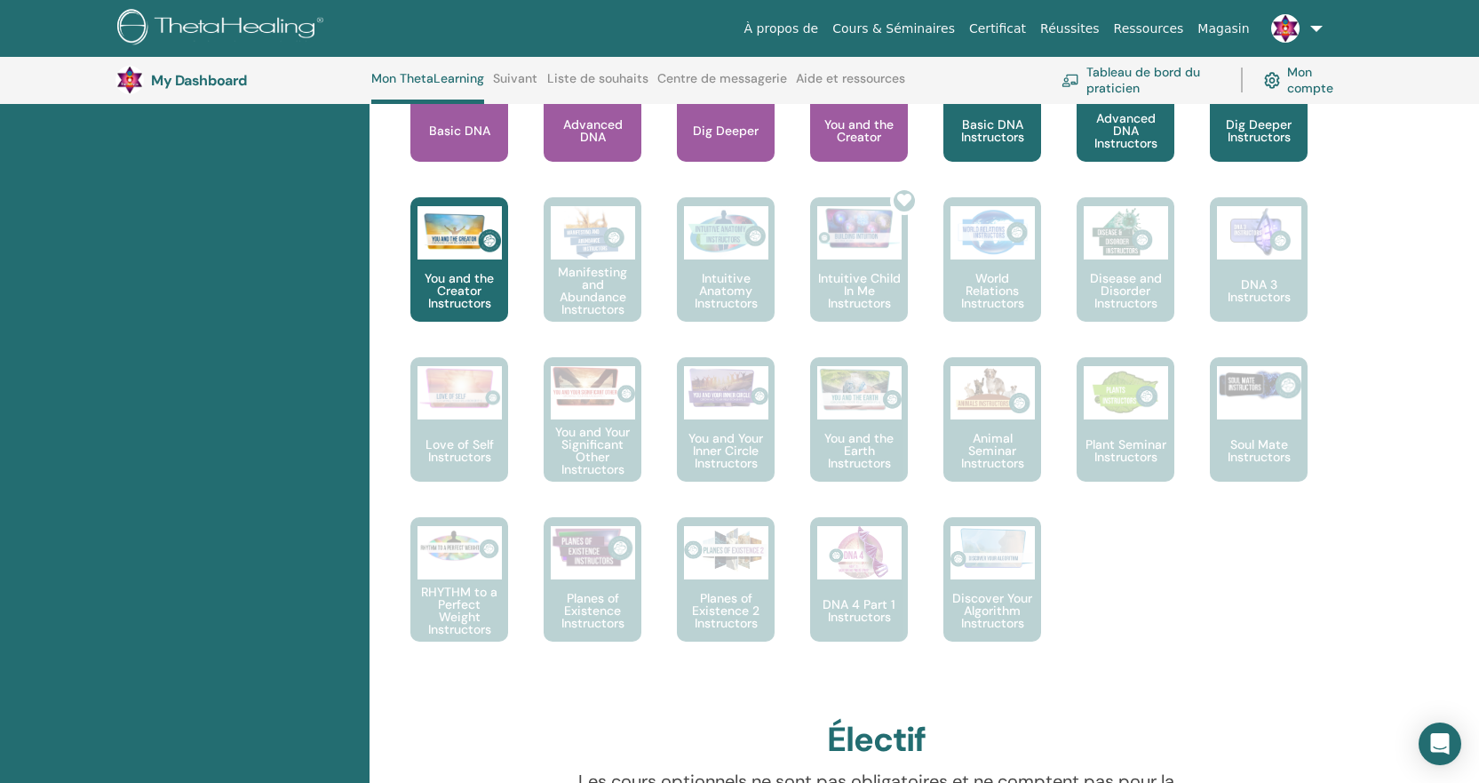
scroll to position [838, 0]
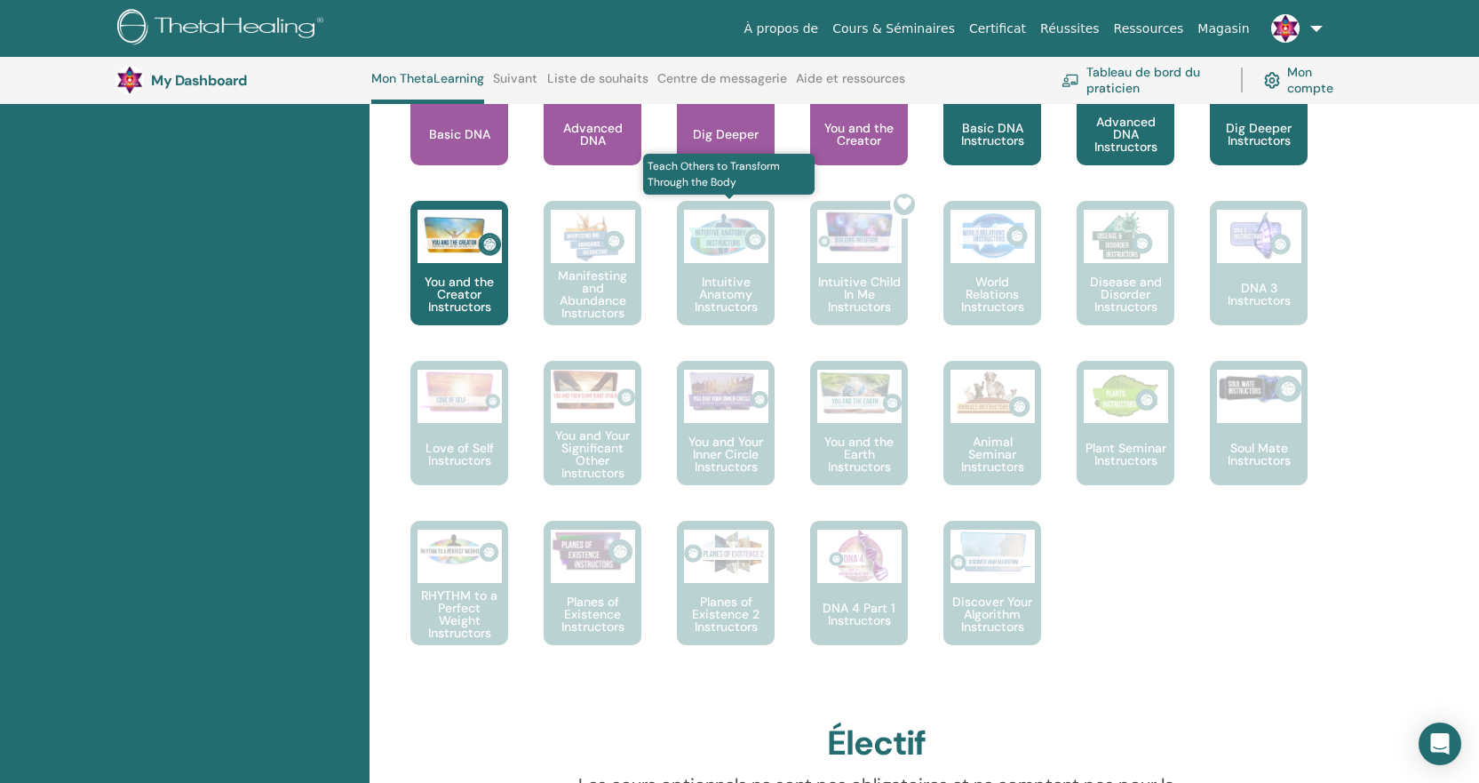
click at [731, 261] on img at bounding box center [726, 236] width 84 height 53
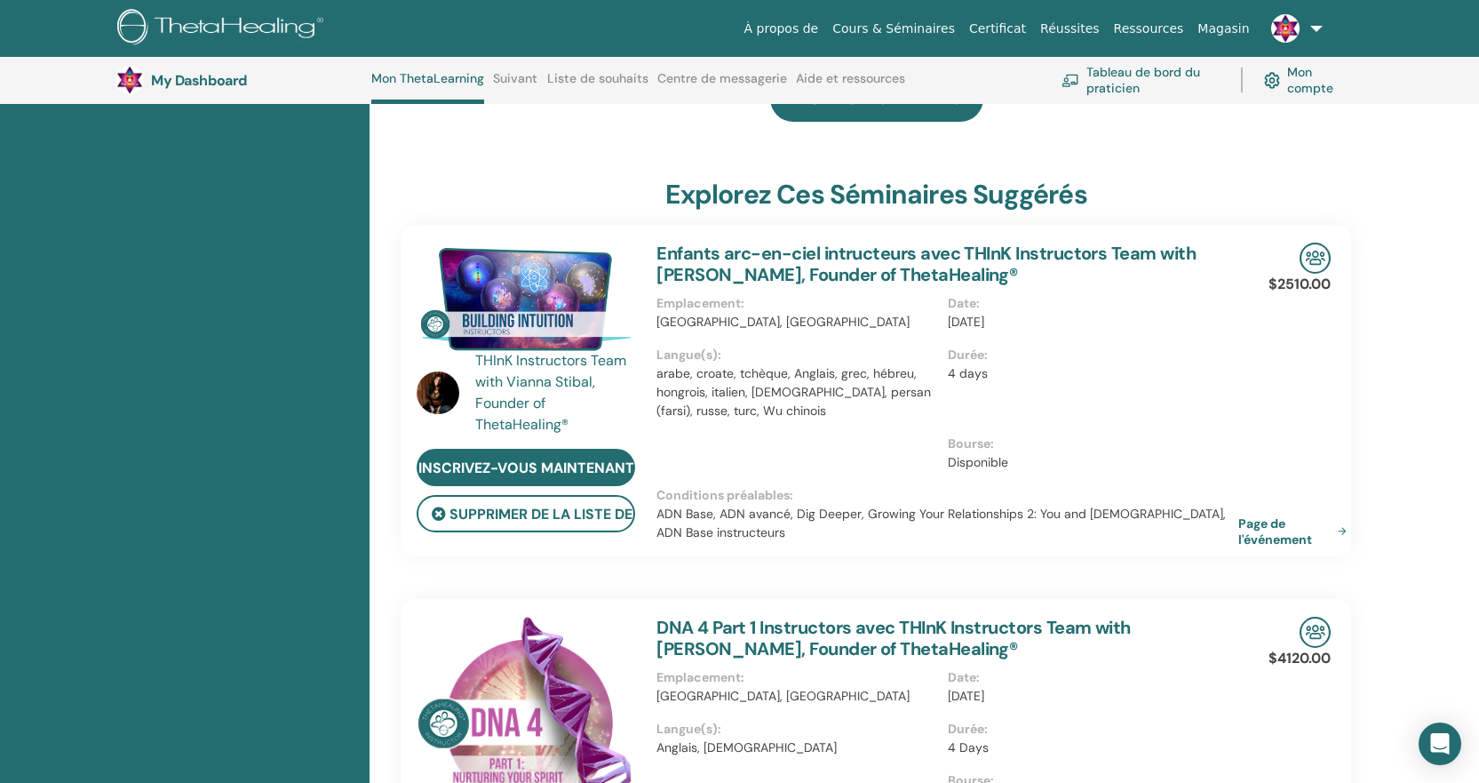
scroll to position [1232, 0]
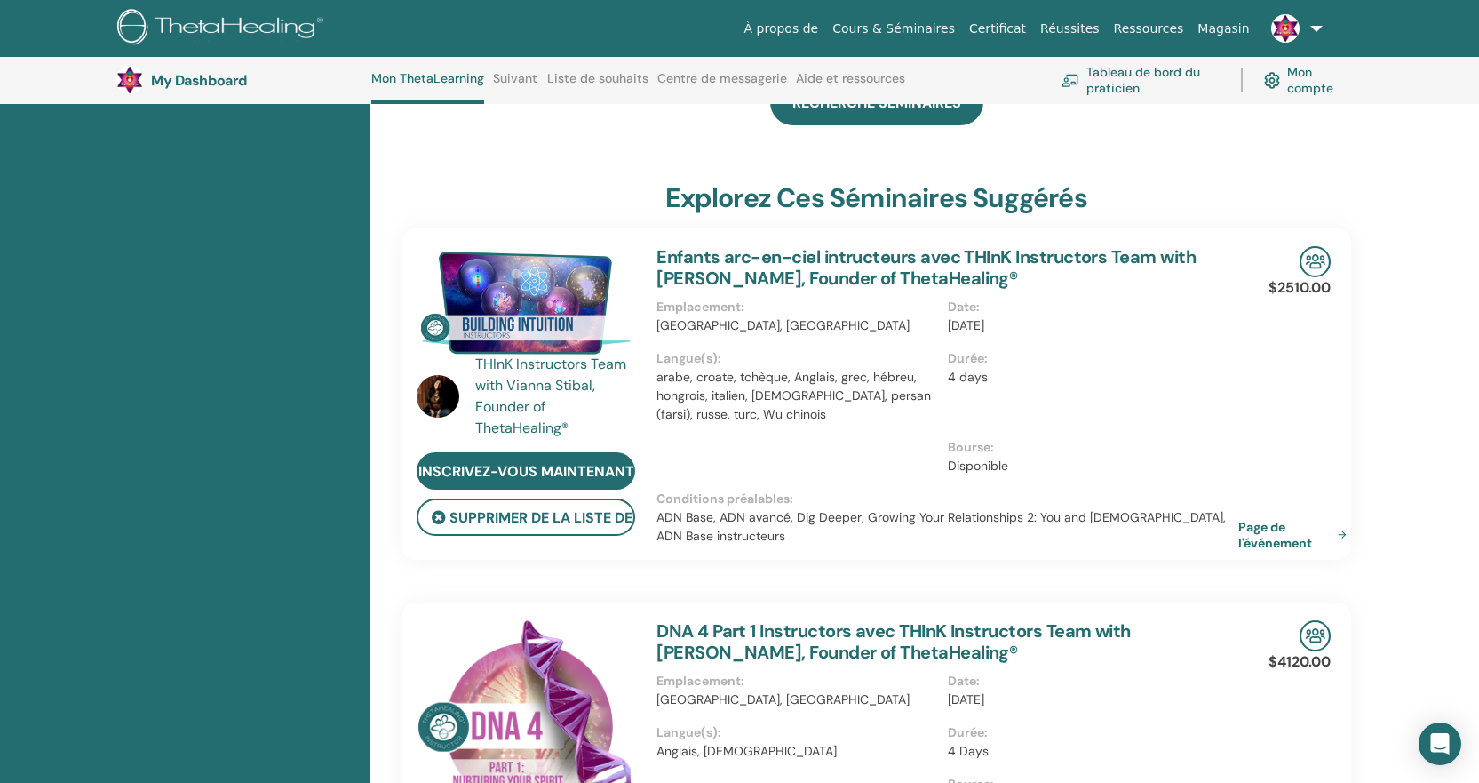
click at [1105, 76] on link "Tableau de bord du praticien" at bounding box center [1141, 79] width 158 height 39
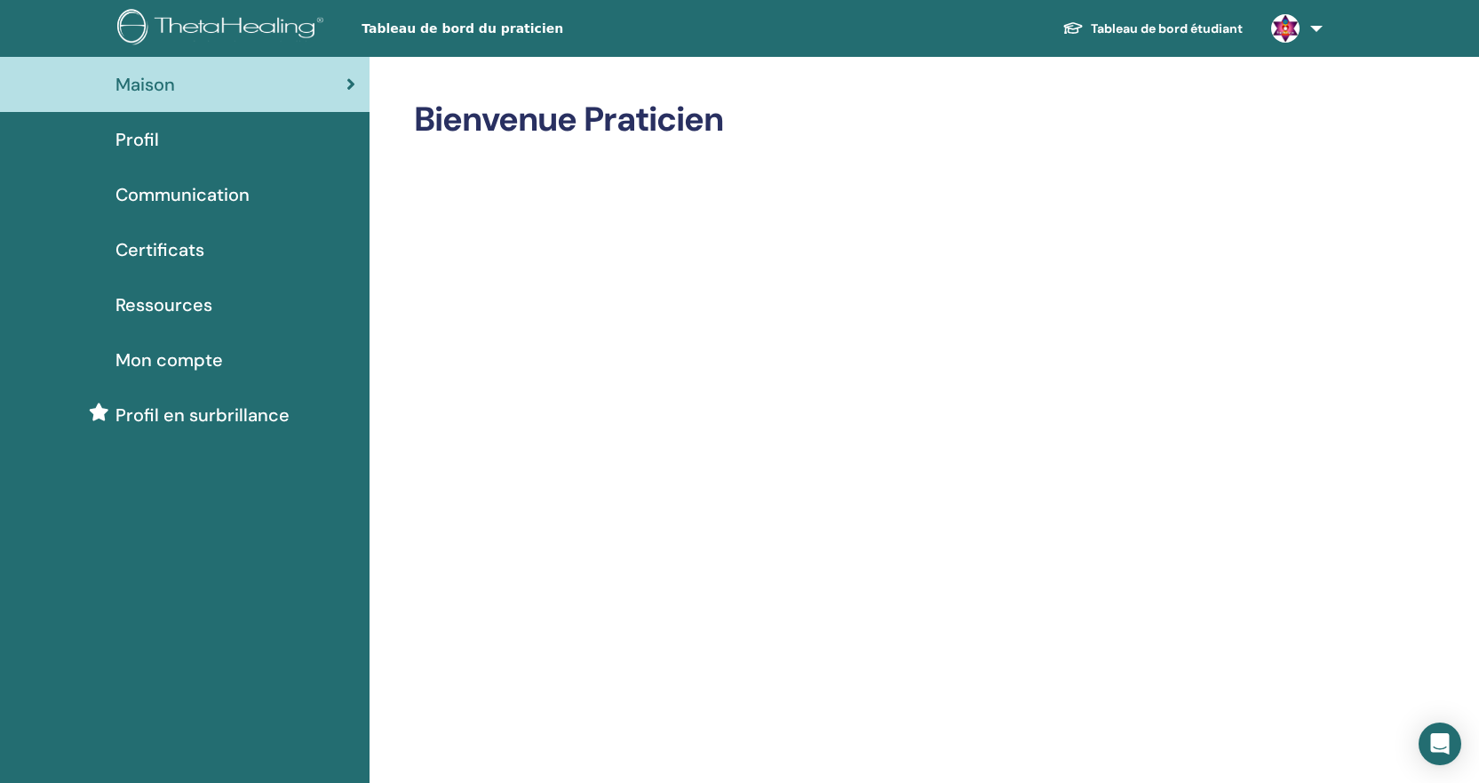
click at [139, 143] on span "Profil" at bounding box center [138, 139] width 44 height 27
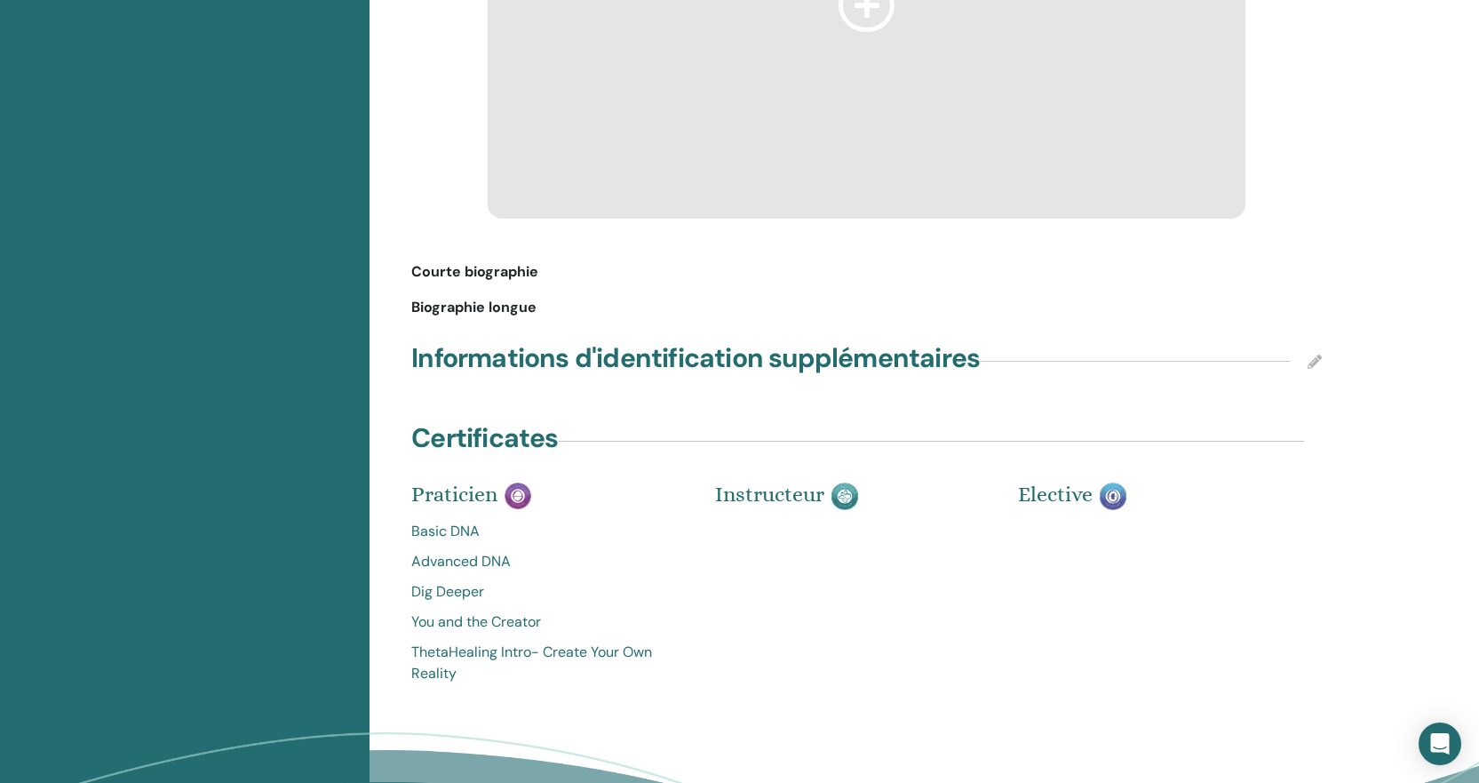
scroll to position [1070, 0]
